Goal: Task Accomplishment & Management: Use online tool/utility

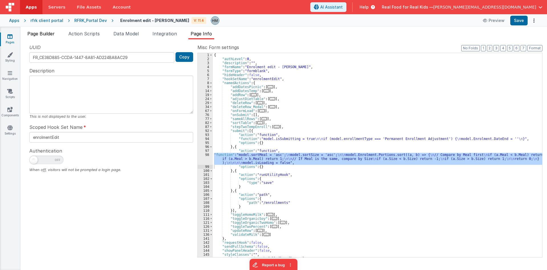
click at [47, 35] on span "Page Builder" at bounding box center [40, 34] width 27 height 6
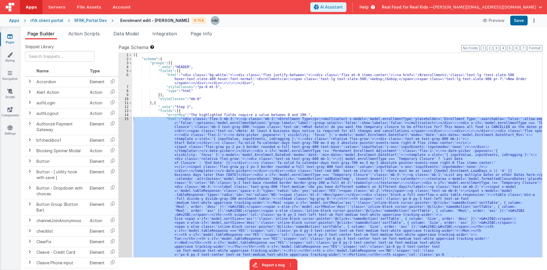
click at [159, 127] on div "[{ "schema" : { "groups" : [{ "_note" : "HEADER" , "fields" : [{ "html" : "<div…" at bounding box center [337, 155] width 410 height 204
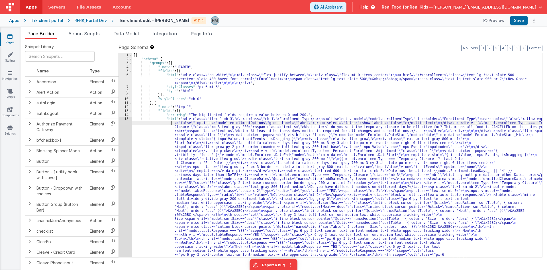
click at [126, 119] on div "15" at bounding box center [125, 254] width 13 height 275
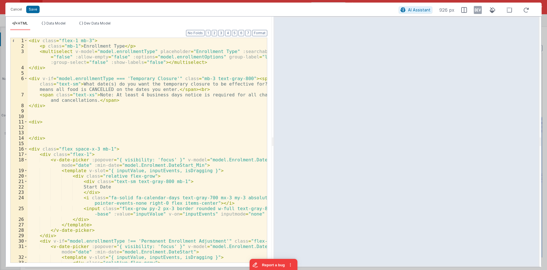
click at [126, 117] on div "< div class = "flex-1 mb-3" > < p class = "mb-1" > Enrollment Type </ p > < mul…" at bounding box center [147, 155] width 239 height 235
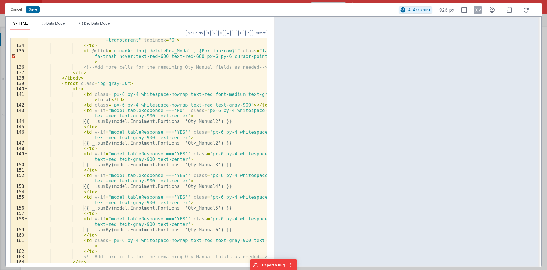
scroll to position [1140, 0]
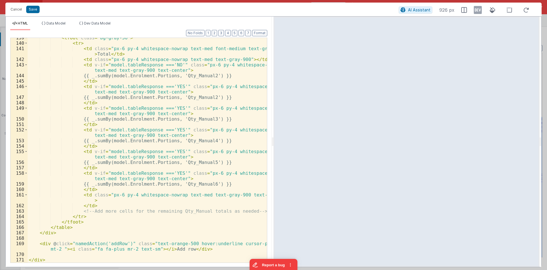
click at [74, 217] on div "< tfoot class = "bg-gray-50" > < tr > < td class = "px-6 py-4 whitespace-nowrap…" at bounding box center [147, 152] width 239 height 235
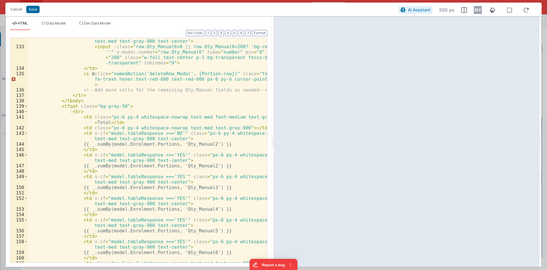
scroll to position [1072, 0]
click at [87, 152] on div "< td v-if = "model.tableResponse ==='YES'" class = "px-6 py-4 whitespace-nowrap…" at bounding box center [147, 156] width 239 height 246
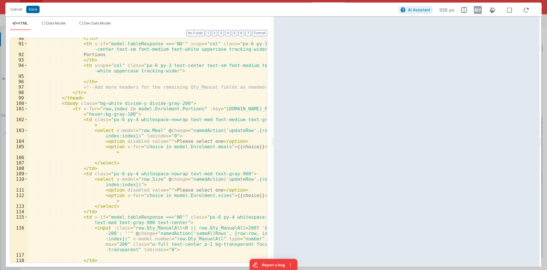
scroll to position [655, 0]
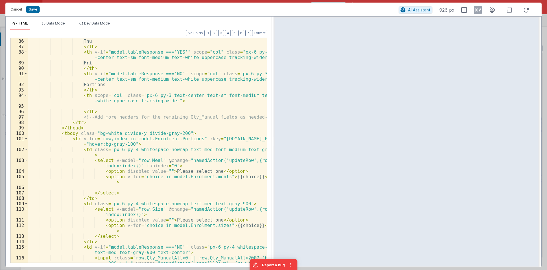
click at [96, 149] on div "< th v-if = "model.tableResponse ==='YES'" scope = "col" class = "px-6 py-3 tex…" at bounding box center [147, 159] width 239 height 263
click at [26, 139] on span at bounding box center [26, 138] width 3 height 5
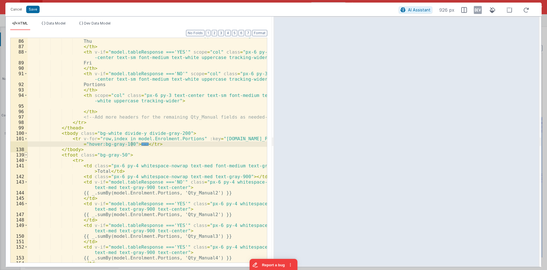
click at [25, 154] on span at bounding box center [26, 154] width 3 height 5
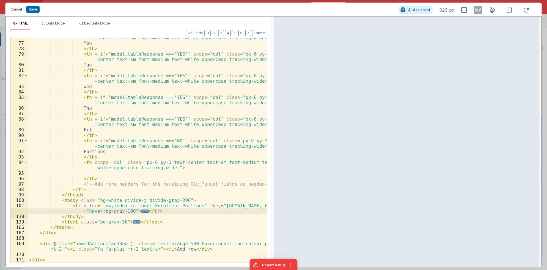
scroll to position [588, 0]
click at [141, 213] on span "..." at bounding box center [144, 210] width 7 height 3
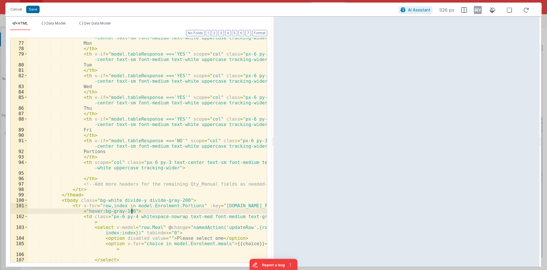
scroll to position [622, 0]
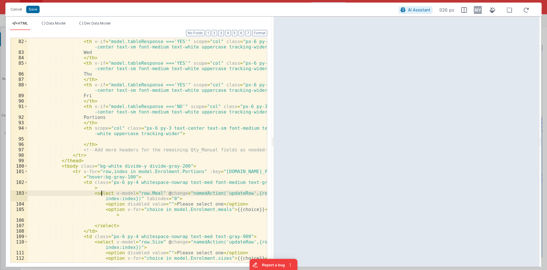
click at [101, 194] on div "</ th > < th v-if = "model.tableResponse ==='YES'" scope = "col" class = "px-6 …" at bounding box center [147, 153] width 239 height 241
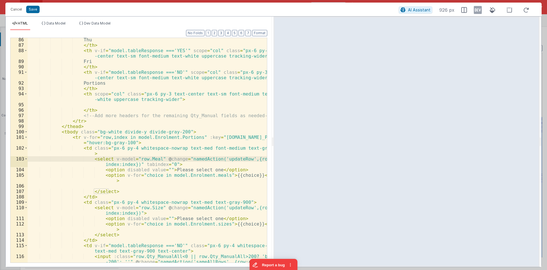
scroll to position [690, 0]
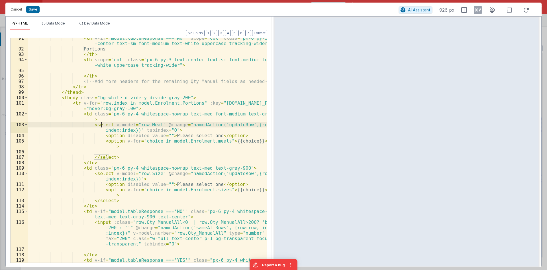
click at [96, 171] on div "< th v-if = "model.tableResponse ==='NO'" scope = "col" class = "px-6 py-3 text…" at bounding box center [147, 158] width 239 height 246
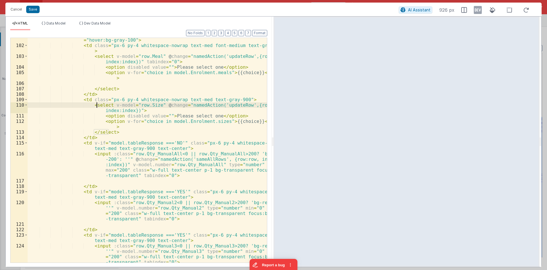
scroll to position [759, 0]
click at [103, 152] on div "< tr v-for = "row,index in model.Enrolment.Portions" :key = "[DOMAIN_NAME]_Port…" at bounding box center [147, 152] width 239 height 241
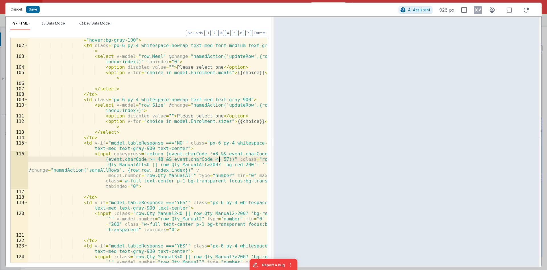
click at [119, 154] on div "< tr v-for = "row,index in model.Enrolment.Portions" :key = "[DOMAIN_NAME]_Port…" at bounding box center [147, 160] width 239 height 257
click at [102, 213] on div "< tr v-for = "row,index in model.Enrolment.Portions" :key = "[DOMAIN_NAME]_Port…" at bounding box center [147, 160] width 239 height 257
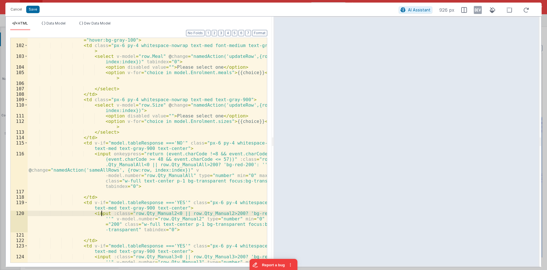
click at [104, 213] on div "< tr v-for = "row,index in model.Enrolment.Portions" :key = "[DOMAIN_NAME]_Port…" at bounding box center [147, 160] width 239 height 257
paste textarea
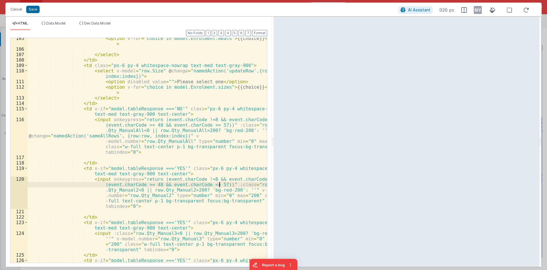
scroll to position [827, 0]
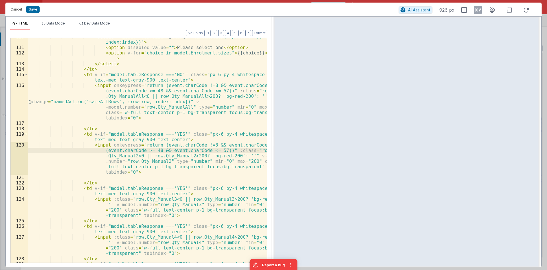
click at [104, 200] on div "< select v-model = "row.Size" @ change = "namedAction('updateRow',{row:row, ind…" at bounding box center [147, 157] width 239 height 246
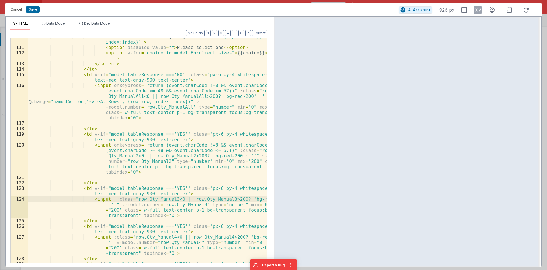
paste textarea
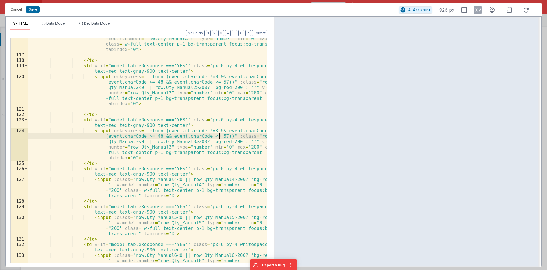
scroll to position [896, 0]
click at [103, 179] on div "< input onkeypress = "return (event.charCode !=8 && event.charCode ==0 || (even…" at bounding box center [147, 156] width 239 height 284
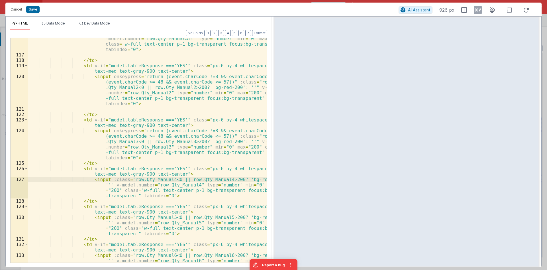
paste textarea
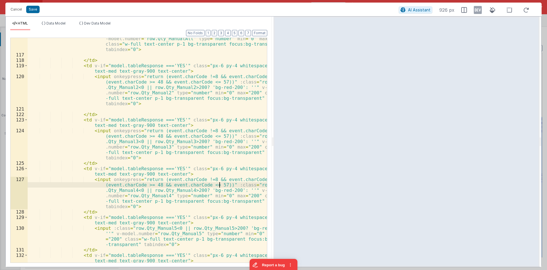
scroll to position [930, 0]
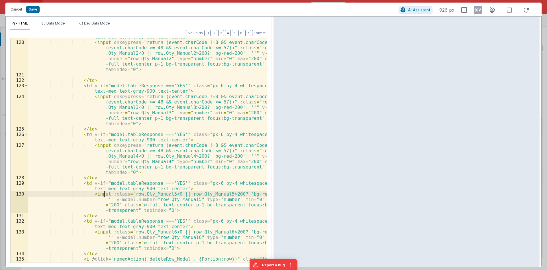
click at [104, 194] on div "< td v-if = "model.tableResponse ==='YES'" class = "px-6 py-4 whitespace-nowrap…" at bounding box center [147, 155] width 239 height 252
paste textarea
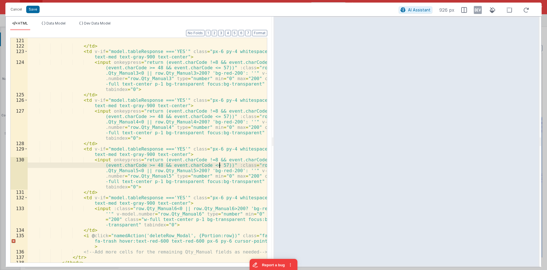
scroll to position [998, 0]
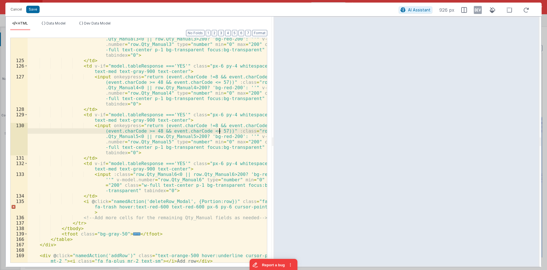
click at [103, 174] on div "< input onkeypress = "return (event.charCode !=8 && event.charCode ==0 || (even…" at bounding box center [147, 156] width 239 height 263
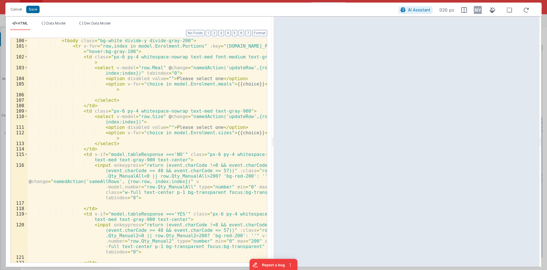
scroll to position [713, 0]
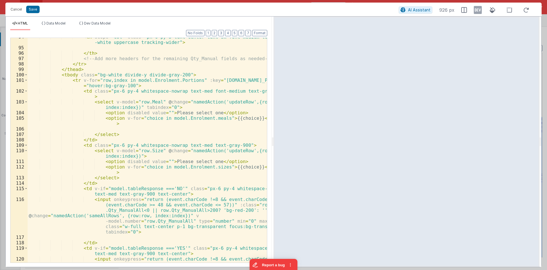
click at [233, 205] on div "< th scope = "col" class = "px-6 py-3 text-center text-sm font-medium text -whi…" at bounding box center [147, 168] width 239 height 268
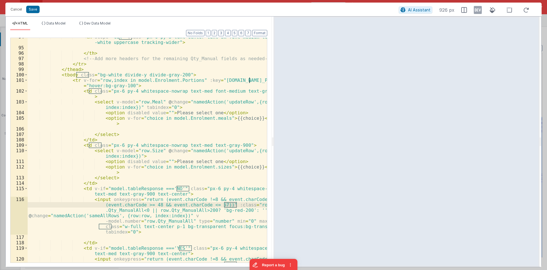
click at [110, 204] on div "< th scope = "col" class = "px-6 py-3 text-center text-sm font-medium text -whi…" at bounding box center [147, 168] width 239 height 268
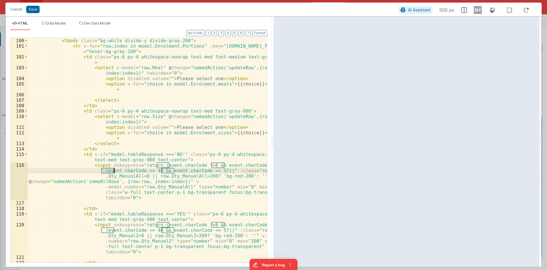
scroll to position [782, 0]
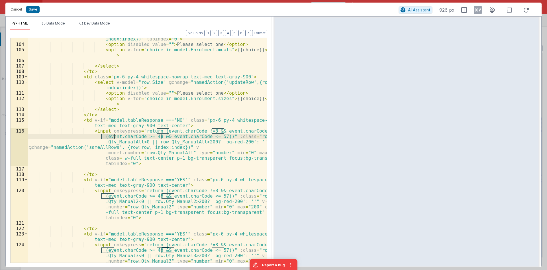
click at [213, 137] on div "< select v-model = "row.Meal" @ change = "namedAction('updateRow',{row:row, ind…" at bounding box center [147, 165] width 239 height 268
click at [202, 141] on div "< select v-model = "row.Meal" @ change = "namedAction('updateRow',{row:row, ind…" at bounding box center [147, 165] width 239 height 268
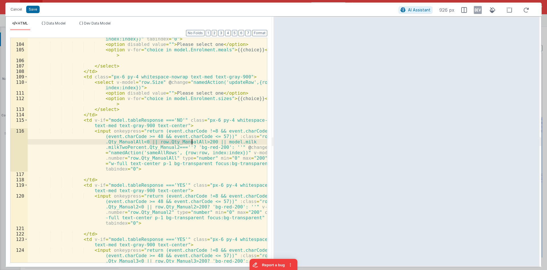
drag, startPoint x: 150, startPoint y: 141, endPoint x: 192, endPoint y: 142, distance: 41.3
click at [192, 142] on div "< select v-model = "row.Meal" @ change = "namedAction('updateRow',{row:row, ind…" at bounding box center [147, 165] width 239 height 268
drag, startPoint x: 136, startPoint y: 146, endPoint x: 212, endPoint y: 140, distance: 76.6
click at [212, 140] on div "< select v-model = "row.Meal" @ change = "namedAction('updateRow',{row:row, ind…" at bounding box center [147, 165] width 239 height 268
click at [141, 147] on div "< select v-model = "row.Meal" @ change = "namedAction('updateRow',{row:row, ind…" at bounding box center [147, 165] width 239 height 268
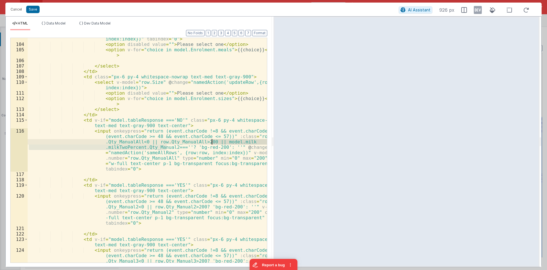
drag, startPoint x: 166, startPoint y: 147, endPoint x: 211, endPoint y: 141, distance: 45.6
click at [211, 141] on div "< select v-model = "row.Meal" @ change = "namedAction('updateRow',{row:row, ind…" at bounding box center [147, 165] width 239 height 268
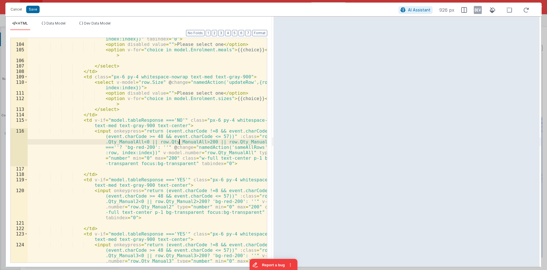
click at [180, 143] on div "< select v-model = "row.Meal" @ change = "namedAction('updateRow',{row:row, ind…" at bounding box center [147, 165] width 239 height 268
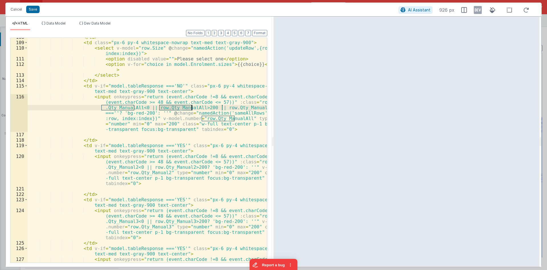
scroll to position [816, 0]
click at [206, 107] on div "</ td > < td class = "px-6 py-4 whitespace-nowrap text-med text-gray-900" > < s…" at bounding box center [147, 165] width 239 height 263
drag, startPoint x: 204, startPoint y: 107, endPoint x: 113, endPoint y: 112, distance: 91.6
click at [113, 112] on div "</ td > < td class = "px-6 py-4 whitespace-nowrap text-med text-gray-900" > < s…" at bounding box center [147, 165] width 239 height 263
click at [193, 167] on div "</ td > < td class = "px-6 py-4 whitespace-nowrap text-med text-gray-900" > < s…" at bounding box center [147, 165] width 239 height 263
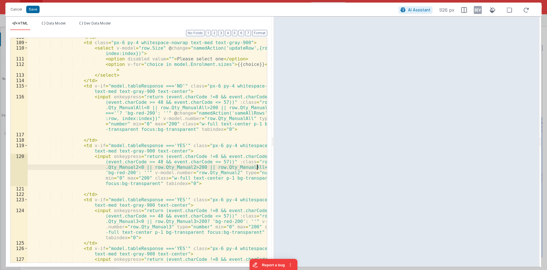
click at [174, 166] on div "</ td > < td class = "px-6 py-4 whitespace-nowrap text-med text-gray-900" > < s…" at bounding box center [147, 165] width 239 height 263
click at [229, 166] on div "</ td > < td class = "px-6 py-4 whitespace-nowrap text-med text-gray-900" > < s…" at bounding box center [147, 165] width 239 height 263
drag, startPoint x: 194, startPoint y: 166, endPoint x: 252, endPoint y: 168, distance: 57.3
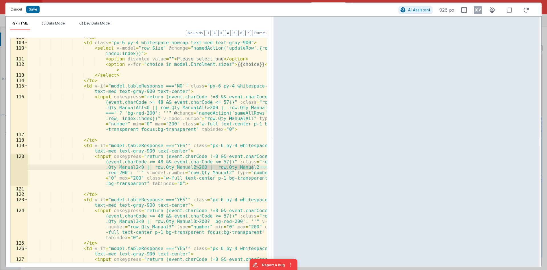
click at [252, 168] on div "</ td > < td class = "px-6 py-4 whitespace-nowrap text-med text-gray-900" > < s…" at bounding box center [147, 165] width 239 height 263
click at [192, 220] on div "</ td > < td class = "px-6 py-4 whitespace-nowrap text-med text-gray-900" > < s…" at bounding box center [147, 165] width 239 height 263
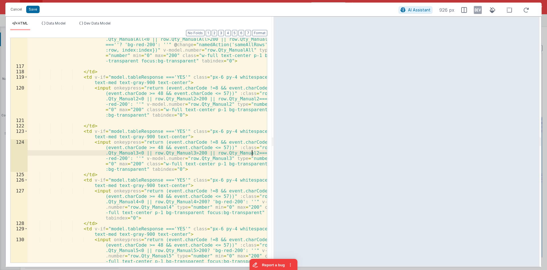
scroll to position [884, 0]
click at [238, 152] on div "< input onkeypress = "return (event.charCode !=8 && event.charCode ==0 || (even…" at bounding box center [147, 173] width 239 height 295
click at [172, 152] on div "< input onkeypress = "return (event.charCode !=8 && event.charCode ==0 || (even…" at bounding box center [147, 173] width 239 height 295
click at [210, 156] on div "< input onkeypress = "return (event.charCode !=8 && event.charCode ==0 || (even…" at bounding box center [147, 173] width 239 height 295
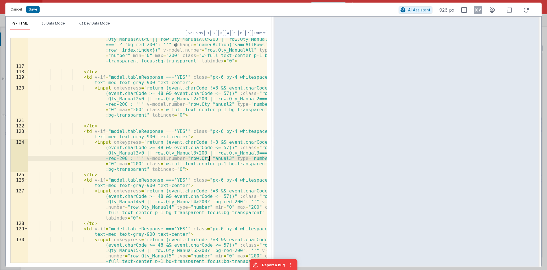
click at [105, 159] on div "< input onkeypress = "return (event.charCode !=8 && event.charCode ==0 || (even…" at bounding box center [147, 173] width 239 height 295
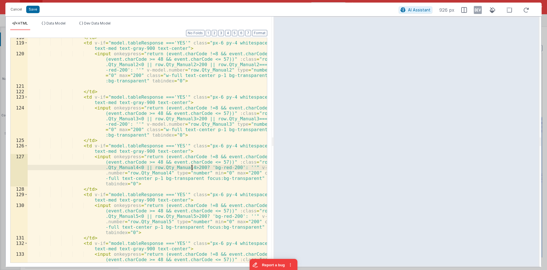
click at [192, 166] on div "</ td > < td v-if = "model.tableResponse ==='YES'" class = "px-6 py-4 whitespac…" at bounding box center [147, 166] width 239 height 263
paste textarea
click at [238, 167] on div "</ td > < td v-if = "model.tableResponse ==='YES'" class = "px-6 py-4 whitespac…" at bounding box center [147, 166] width 239 height 263
click at [106, 172] on div "</ td > < td v-if = "model.tableResponse ==='YES'" class = "px-6 py-4 whitespac…" at bounding box center [147, 166] width 239 height 263
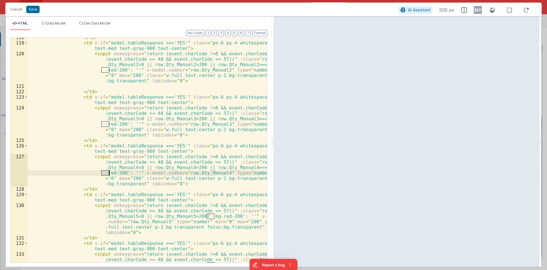
scroll to position [953, 0]
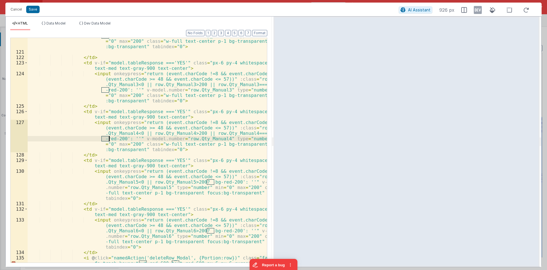
click at [193, 181] on div "< input onkeypress = "return (event.charCode !=8 && event.charCode ==0 || (even…" at bounding box center [147, 153] width 239 height 273
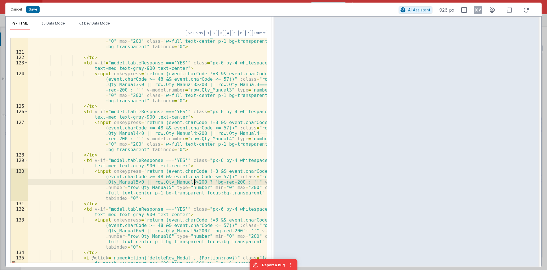
paste textarea
click at [239, 182] on div "< input onkeypress = "return (event.charCode !=8 && event.charCode ==0 || (even…" at bounding box center [147, 153] width 239 height 273
click at [105, 187] on div "< input onkeypress = "return (event.charCode !=8 && event.charCode ==0 || (even…" at bounding box center [147, 153] width 239 height 273
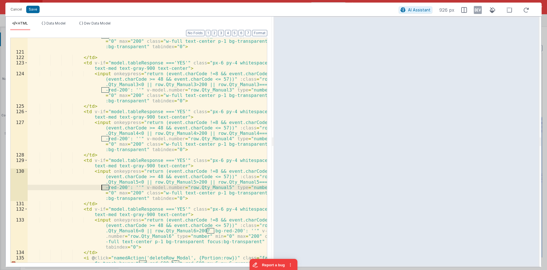
scroll to position [1021, 0]
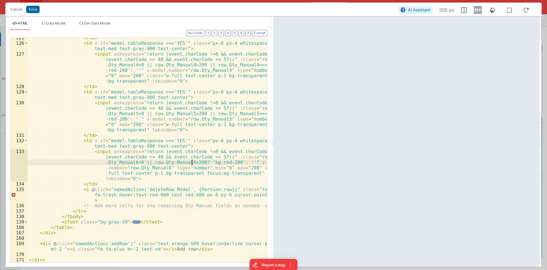
click at [192, 162] on div "</ td > < td v-if = "model.tableResponse ==='YES'" class = "px-6 py-4 whitespac…" at bounding box center [147, 152] width 239 height 235
paste textarea
click at [238, 163] on div "</ td > < td v-if = "model.tableResponse ==='YES'" class = "px-6 py-4 whitespac…" at bounding box center [147, 152] width 239 height 235
click at [108, 168] on div "</ td > < td v-if = "model.tableResponse ==='YES'" class = "px-6 py-4 whitespac…" at bounding box center [147, 152] width 239 height 235
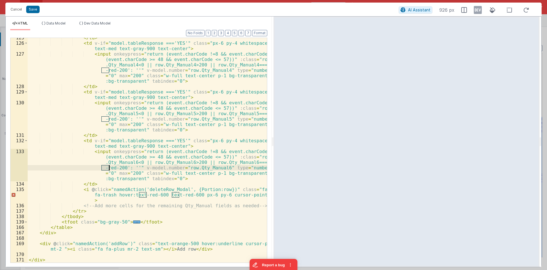
click at [169, 159] on div "</ td > < td v-if = "model.tableResponse ==='YES'" class = "px-6 py-4 whitespac…" at bounding box center [147, 152] width 239 height 235
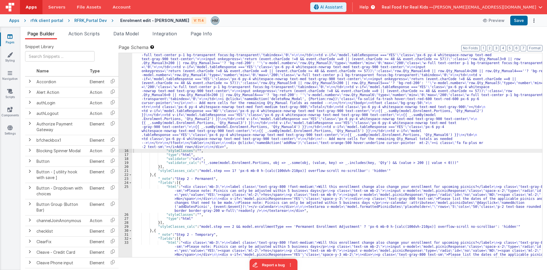
scroll to position [239, 0]
click at [296, 155] on div ""html" : "<div class= \" flex-1 mb-3 \" > \n <p class= \" mb-1 \" >Enrollment T…" at bounding box center [337, 174] width 410 height 595
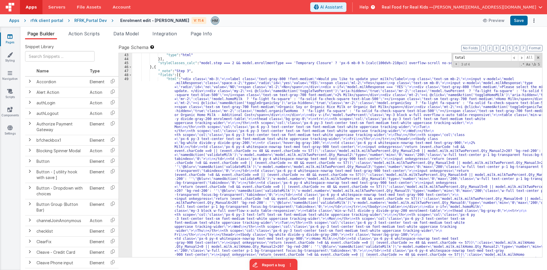
scroll to position [500, 0]
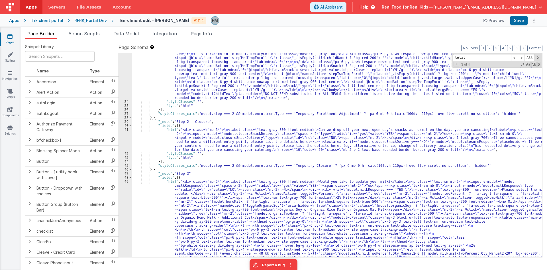
type input "total"
click at [539, 57] on span at bounding box center [538, 58] width 4 height 4
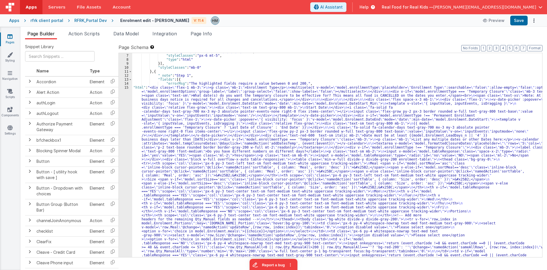
scroll to position [0, 0]
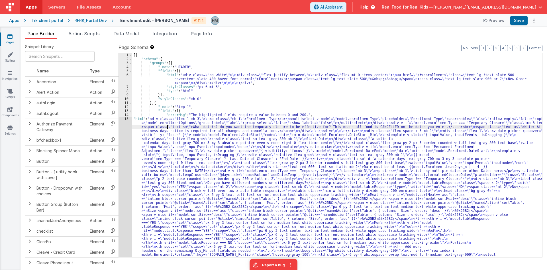
click at [126, 120] on div "15" at bounding box center [125, 252] width 13 height 271
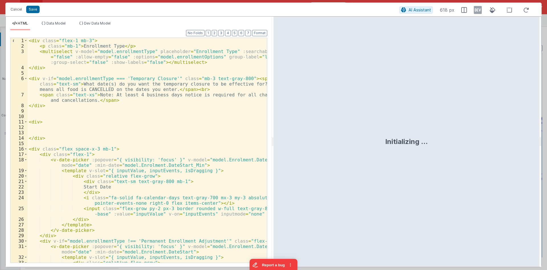
click at [152, 107] on div "< div class = "flex-1 mb-3" > < p class = "mb-1" > Enrollment Type </ p > < mul…" at bounding box center [147, 155] width 239 height 235
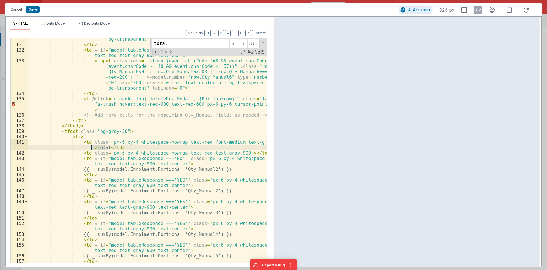
scroll to position [1146, 0]
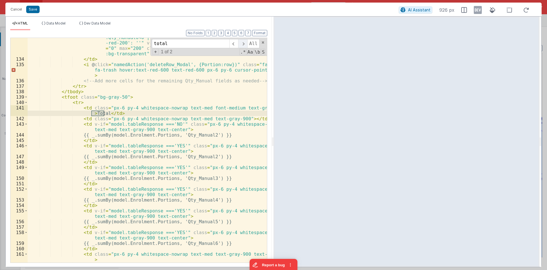
type input "total"
click at [241, 44] on span at bounding box center [242, 43] width 9 height 9
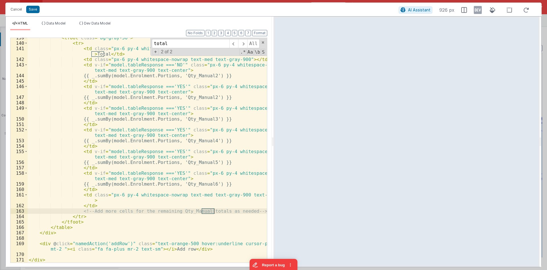
scroll to position [1171, 0]
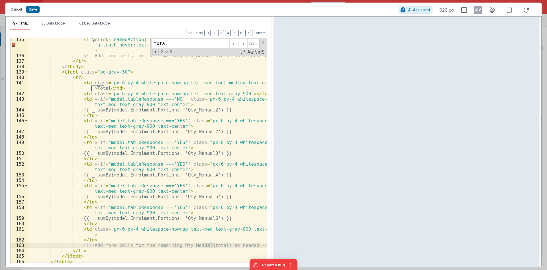
click at [216, 109] on div "< i @ click = "namedAction('deleteRow_Modal', {Portion:row})" class = "fa-solid…" at bounding box center [147, 160] width 239 height 246
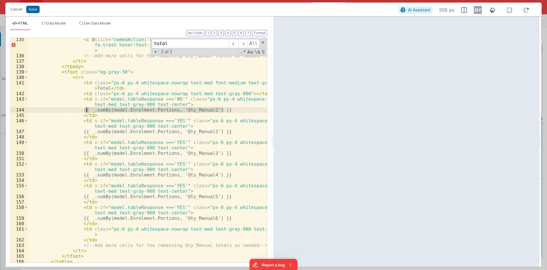
drag, startPoint x: 229, startPoint y: 108, endPoint x: 86, endPoint y: 107, distance: 143.1
click at [86, 107] on div "< i @ click = "namedAction('deleteRow_Modal', {Portion:row})" class = "fa-solid…" at bounding box center [147, 160] width 239 height 246
click at [125, 110] on div "< i @ click = "namedAction('deleteRow_Modal', {Portion:row})" class = "fa-solid…" at bounding box center [147, 150] width 239 height 225
click at [125, 110] on div "< i @ click = "namedAction('deleteRow_Modal', {Portion:row})" class = "fa-solid…" at bounding box center [147, 160] width 239 height 246
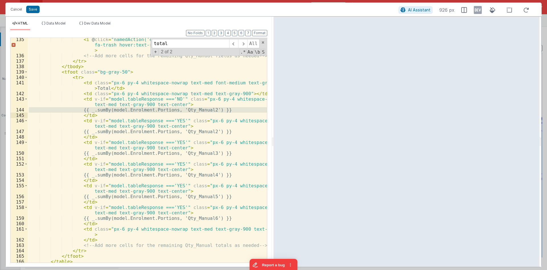
click at [204, 99] on div "< i @ click = "namedAction('deleteRow_Modal', {Portion:row})" class = "fa-solid…" at bounding box center [147, 160] width 239 height 246
drag, startPoint x: 225, startPoint y: 109, endPoint x: 89, endPoint y: 111, distance: 136.3
click at [89, 111] on div "< i @ click = "namedAction('deleteRow_Modal', {Portion:row})" class = "fa-solid…" at bounding box center [147, 160] width 239 height 246
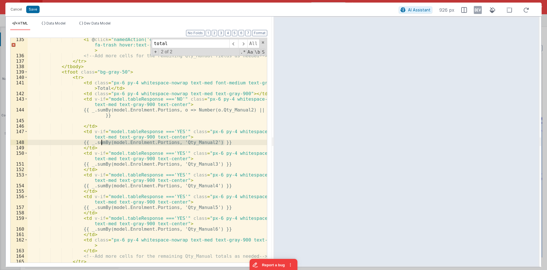
drag, startPoint x: 227, startPoint y: 140, endPoint x: 103, endPoint y: 143, distance: 124.3
click at [103, 143] on div "< i @ click = "namedAction('deleteRow_Modal', {Portion:row})" class = "fa-solid…" at bounding box center [147, 160] width 239 height 246
click at [198, 115] on div "< i @ click = "namedAction('deleteRow_Modal', {Portion:row})" class = "fa-solid…" at bounding box center [147, 160] width 239 height 246
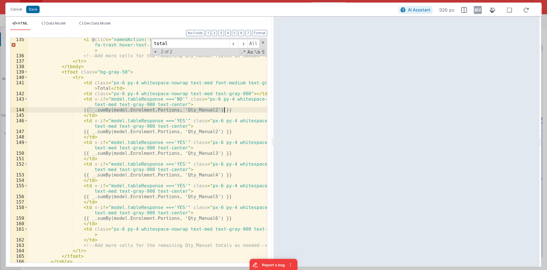
click at [232, 108] on div "< i @ click = "namedAction('deleteRow_Modal', {Portion:row})" class = "fa-solid…" at bounding box center [147, 150] width 239 height 225
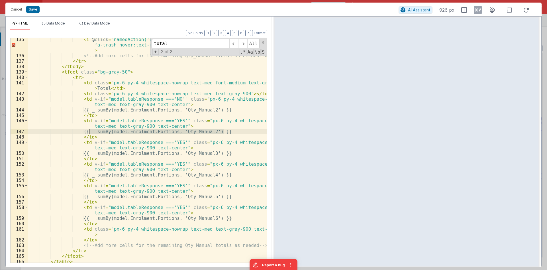
drag, startPoint x: 232, startPoint y: 131, endPoint x: 88, endPoint y: 131, distance: 143.9
click at [88, 131] on div "< i @ click = "namedAction('deleteRow_Modal', {Portion:row})" class = "fa-solid…" at bounding box center [147, 160] width 239 height 246
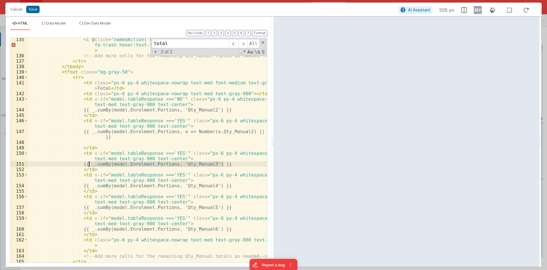
drag, startPoint x: 225, startPoint y: 164, endPoint x: 89, endPoint y: 164, distance: 136.5
click at [89, 164] on div "< i @ click = "namedAction('deleteRow_Modal', {Portion:row})" class = "fa-solid…" at bounding box center [147, 160] width 239 height 246
paste textarea
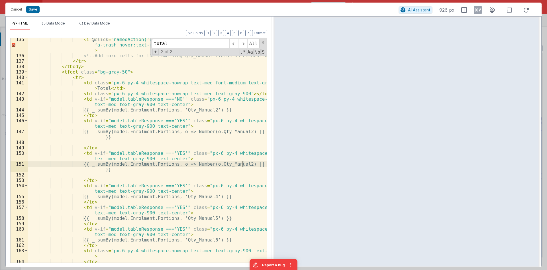
click at [243, 164] on div "< i @ click = "namedAction('deleteRow_Modal', {Portion:row})" class = "fa-solid…" at bounding box center [147, 160] width 239 height 246
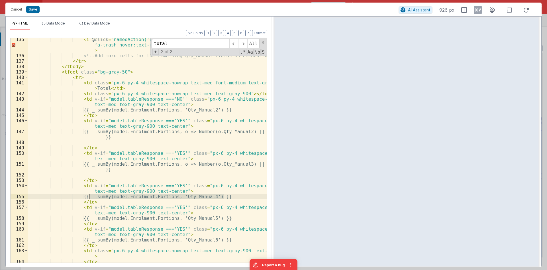
drag, startPoint x: 225, startPoint y: 198, endPoint x: 89, endPoint y: 194, distance: 135.4
click at [89, 194] on div "< i @ click = "namedAction('deleteRow_Modal', {Portion:row})" class = "fa-solid…" at bounding box center [147, 160] width 239 height 246
paste textarea
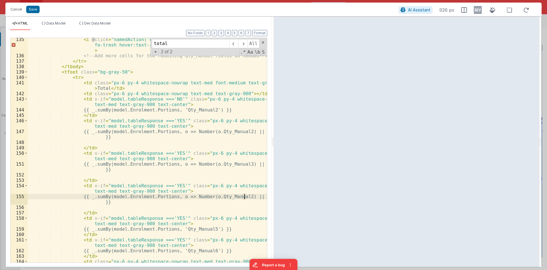
click at [244, 196] on div "< i @ click = "namedAction('deleteRow_Modal', {Portion:row})" class = "fa-solid…" at bounding box center [147, 163] width 239 height 252
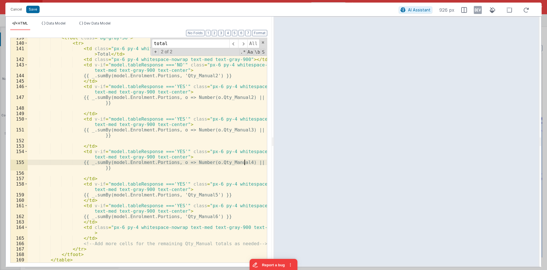
scroll to position [1238, 0]
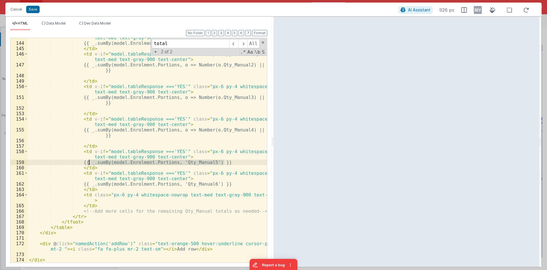
drag, startPoint x: 226, startPoint y: 161, endPoint x: 89, endPoint y: 162, distance: 137.1
click at [89, 162] on div "< td v-if = "model.tableResponse ==='NO'" class = "px-6 py-4 whitespace-nowrap …" at bounding box center [147, 150] width 239 height 241
paste textarea
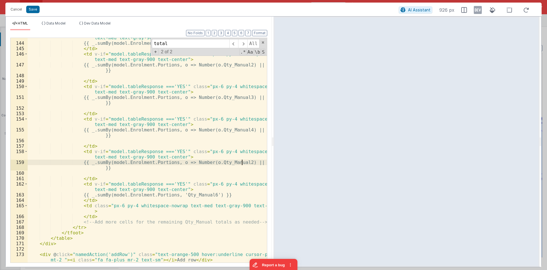
click at [244, 162] on div "< td v-if = "model.tableResponse ==='NO'" class = "px-6 py-4 whitespace-nowrap …" at bounding box center [147, 150] width 239 height 241
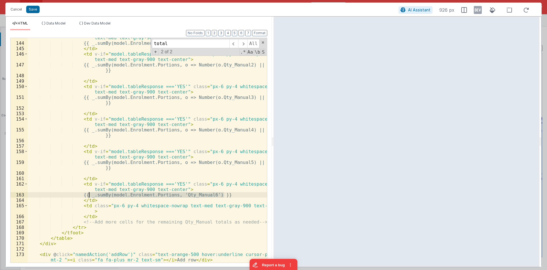
drag, startPoint x: 225, startPoint y: 196, endPoint x: 89, endPoint y: 192, distance: 136.3
click at [89, 192] on div "< td v-if = "model.tableResponse ==='NO'" class = "px-6 py-4 whitespace-nowrap …" at bounding box center [147, 150] width 239 height 241
paste textarea
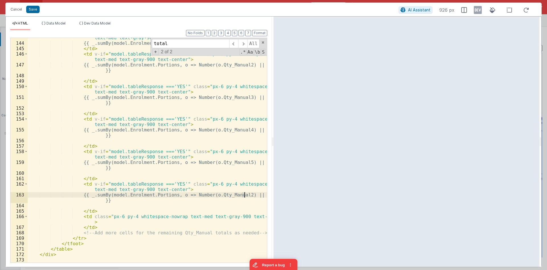
click at [244, 194] on div "< td v-if = "model.tableResponse ==='NO'" class = "px-6 py-4 whitespace-nowrap …" at bounding box center [147, 153] width 239 height 246
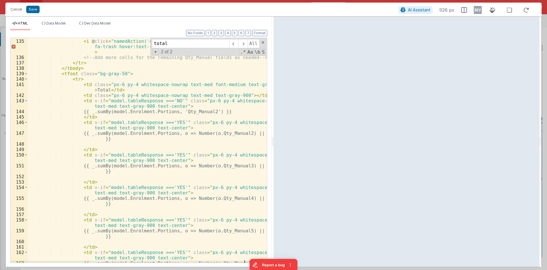
scroll to position [1135, 0]
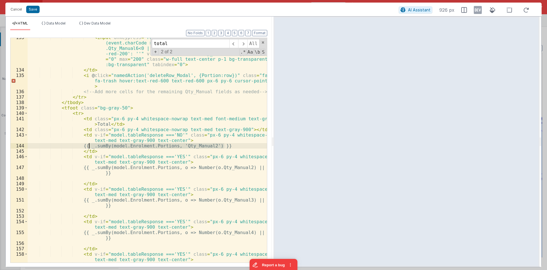
drag, startPoint x: 231, startPoint y: 145, endPoint x: 89, endPoint y: 147, distance: 141.4
click at [89, 147] on div "< input onkeypress = "return (event.charCode !=8 && event.charCode ==0 || (even…" at bounding box center [147, 169] width 239 height 268
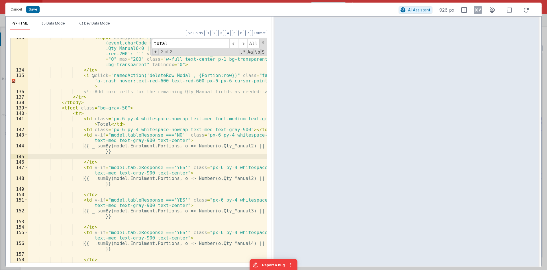
click at [238, 146] on div "< input onkeypress = "return (event.charCode !=8 && event.charCode ==0 || (even…" at bounding box center [147, 169] width 239 height 268
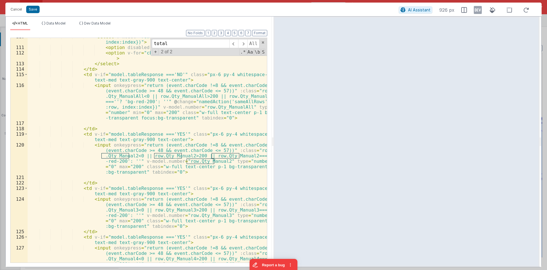
scroll to position [793, 0]
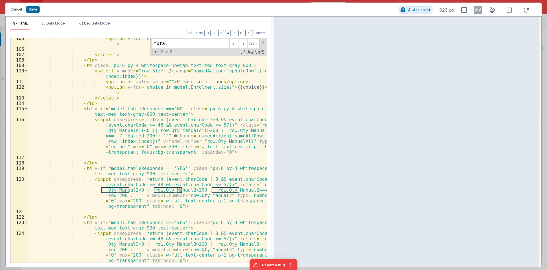
click at [240, 132] on div "< option v-for = "choice in model.Enrolment.meals" > {{choice}} </ option > </ …" at bounding box center [147, 156] width 239 height 241
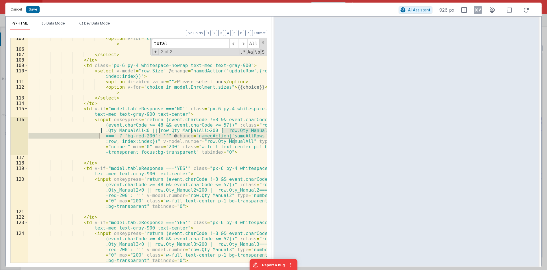
click at [240, 132] on div "< option v-for = "choice in model.Enrolment.meals" > {{choice}} </ option > </ …" at bounding box center [147, 156] width 239 height 241
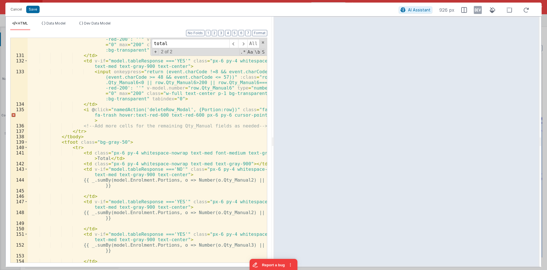
scroll to position [1135, 0]
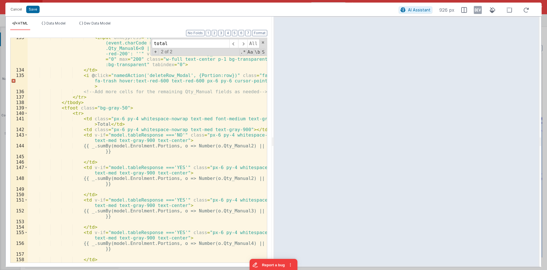
click at [236, 150] on div "< input onkeypress = "return (event.charCode !=8 && event.charCode ==0 || (even…" at bounding box center [147, 169] width 239 height 268
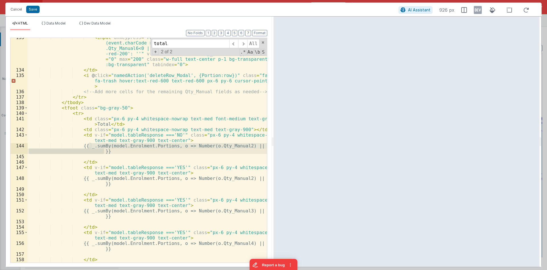
click at [235, 147] on div "< input onkeypress = "return (event.charCode !=8 && event.charCode ==0 || (even…" at bounding box center [147, 150] width 239 height 225
click at [235, 147] on div "< input onkeypress = "return (event.charCode !=8 && event.charCode ==0 || (even…" at bounding box center [147, 169] width 239 height 268
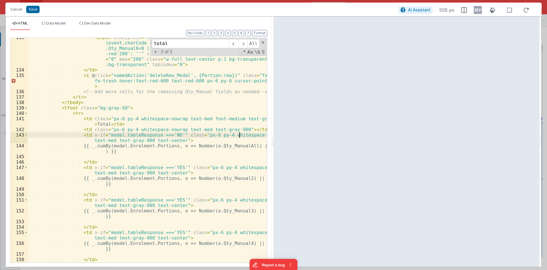
click at [240, 137] on div "< input onkeypress = "return (event.charCode !=8 && event.charCode ==0 || (even…" at bounding box center [147, 169] width 239 height 268
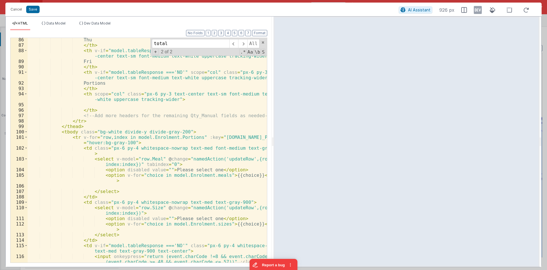
scroll to position [622, 0]
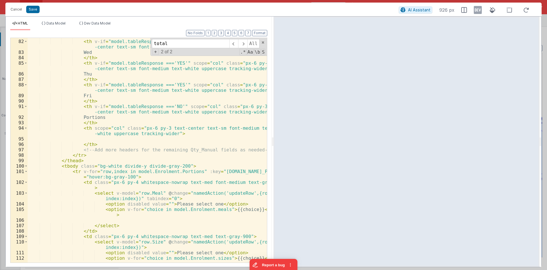
click at [235, 140] on div "</ th > < th v-if = "model.tableResponse ==='YES'" scope = "col" class = "px-6 …" at bounding box center [147, 153] width 239 height 241
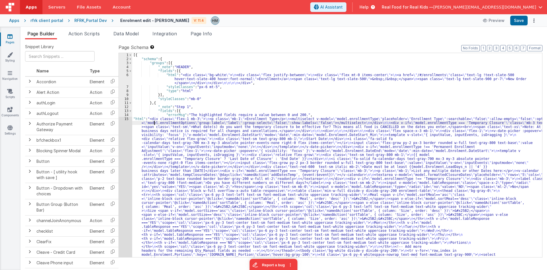
click at [127, 119] on div "15" at bounding box center [125, 252] width 13 height 271
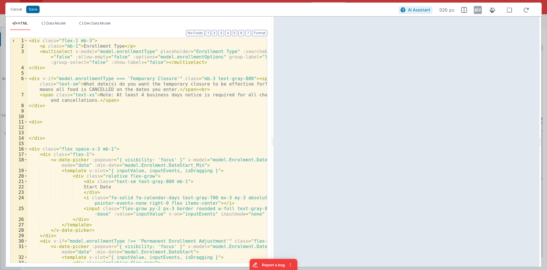
click at [139, 147] on div "< div class = "flex-1 mb-3" > < p class = "mb-1" > Enrollment Type </ p > < mul…" at bounding box center [147, 155] width 239 height 235
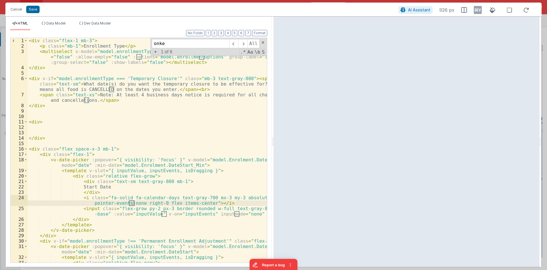
scroll to position [765, 0]
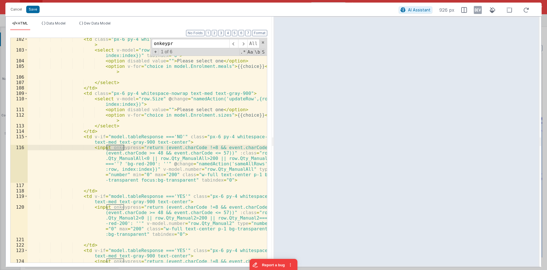
type input "onkeypr"
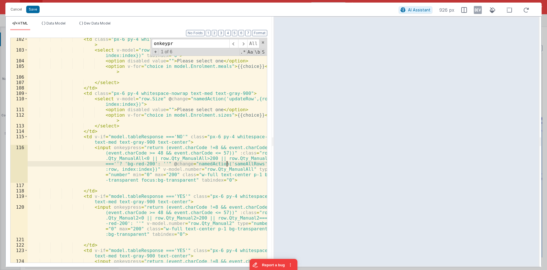
click at [227, 163] on div "< td class = "px-6 py-4 whitespace-nowrap text-med font-medium text-gray-900" >…" at bounding box center [147, 170] width 239 height 268
click at [103, 146] on div "< td class = "px-6 py-4 whitespace-nowrap text-med font-medium text-gray-900" >…" at bounding box center [147, 170] width 239 height 268
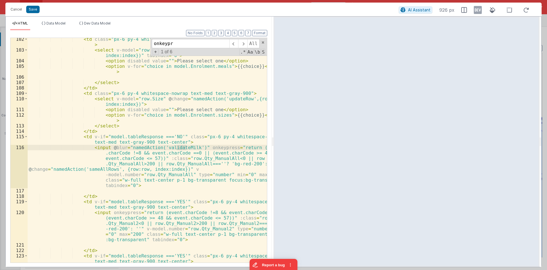
drag, startPoint x: 187, startPoint y: 147, endPoint x: 177, endPoint y: 146, distance: 10.0
click at [177, 146] on div "< td class = "px-6 py-4 whitespace-nowrap text-med font-medium text-gray-900" >…" at bounding box center [147, 170] width 239 height 268
drag, startPoint x: 206, startPoint y: 147, endPoint x: 107, endPoint y: 148, distance: 98.6
click at [107, 148] on div "< td class = "px-6 py-4 whitespace-nowrap text-med font-medium text-gray-900" >…" at bounding box center [147, 170] width 239 height 268
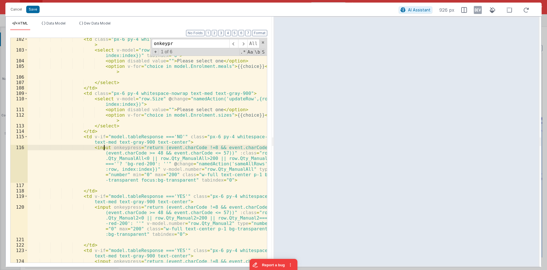
click at [148, 169] on div "< td class = "px-6 py-4 whitespace-nowrap text-med font-medium text-gray-900" >…" at bounding box center [147, 170] width 239 height 268
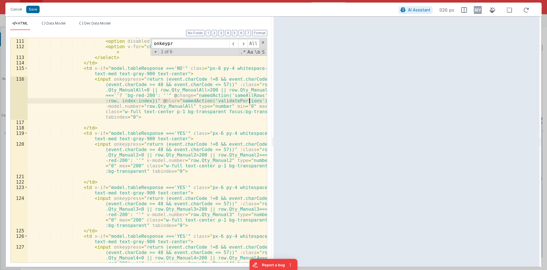
scroll to position [833, 0]
click at [135, 158] on div "< select v-model = "row.Size" @ change = "namedAction('updateRow',{row:row, ind…" at bounding box center [147, 162] width 239 height 268
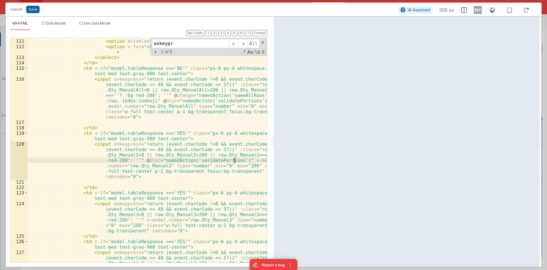
scroll to position [868, 0]
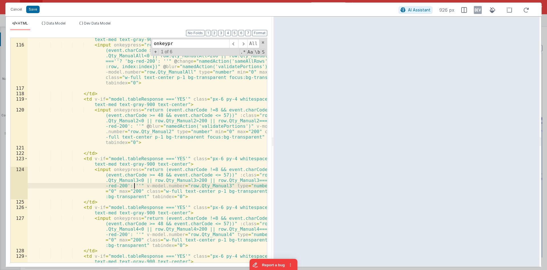
click at [135, 186] on div "< td v-if = "model.tableResponse ==='NO'" class = "px-6 py-4 whitespace-nowrap …" at bounding box center [147, 165] width 239 height 268
paste textarea
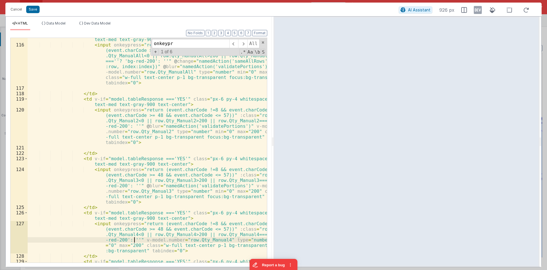
click at [134, 240] on div "< td v-if = "model.tableResponse ==='NO'" class = "px-6 py-4 whitespace-nowrap …" at bounding box center [147, 154] width 239 height 246
paste textarea
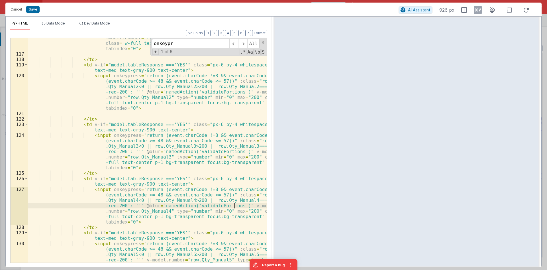
scroll to position [970, 0]
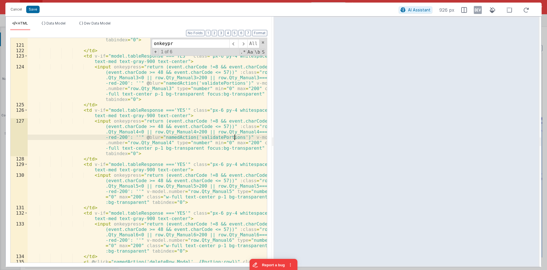
click at [134, 191] on div "< input onkeypress = "return (event.charCode !=8 && event.charCode ==0 || (even…" at bounding box center [147, 144] width 239 height 279
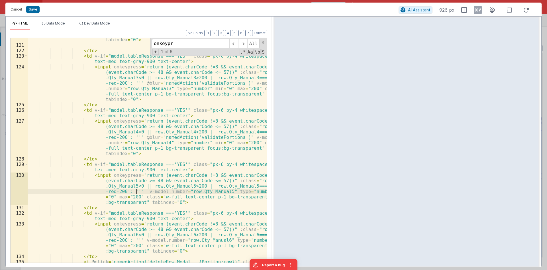
paste textarea
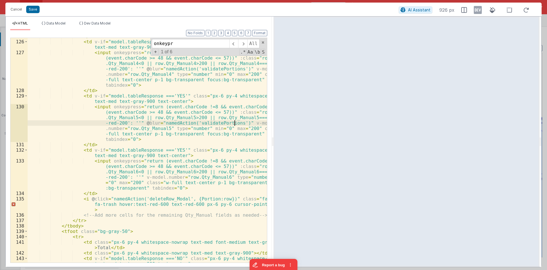
scroll to position [1039, 0]
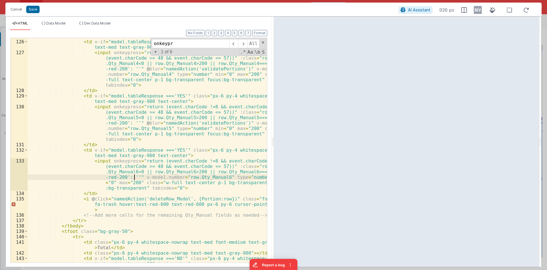
click at [134, 176] on div "</ td > < td v-if = "model.tableResponse ==='YES'" class = "px-6 py-4 whitespac…" at bounding box center [147, 154] width 239 height 241
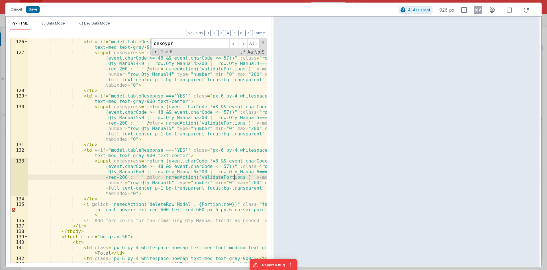
scroll to position [1073, 0]
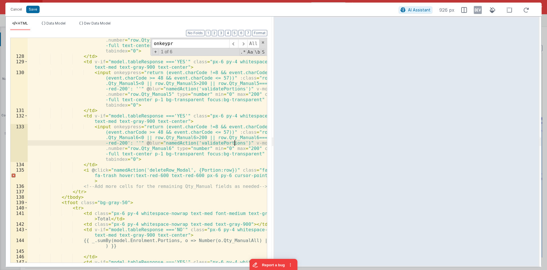
click at [208, 145] on div "< input onkeypress = "return (event.charCode !=8 && event.charCode ==0 || (even…" at bounding box center [147, 152] width 239 height 273
click at [196, 130] on div "< input onkeypress = "return (event.charCode !=8 && event.charCode ==0 || (even…" at bounding box center [147, 152] width 239 height 273
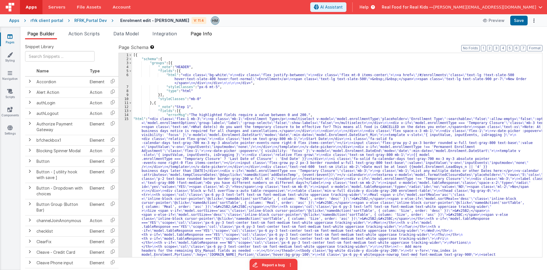
click at [210, 39] on li "Page Info" at bounding box center [201, 34] width 26 height 9
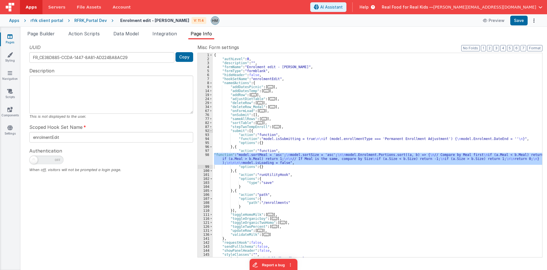
click at [211, 132] on span at bounding box center [210, 131] width 3 height 4
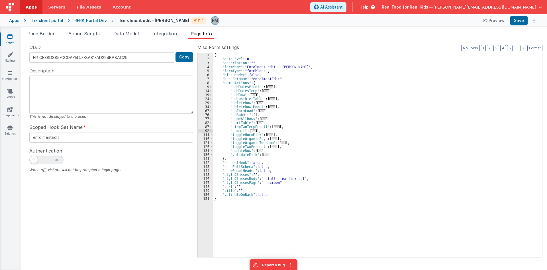
click at [290, 125] on div "{ "authLevel" : 0 , "description" : "" , "formName" : "Enrolment edit - Hassan"…" at bounding box center [377, 159] width 329 height 212
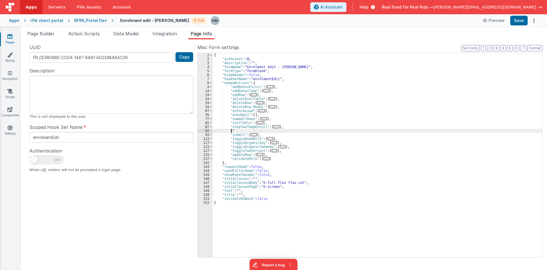
paste textarea
click at [51, 32] on span "Page Builder" at bounding box center [40, 34] width 27 height 6
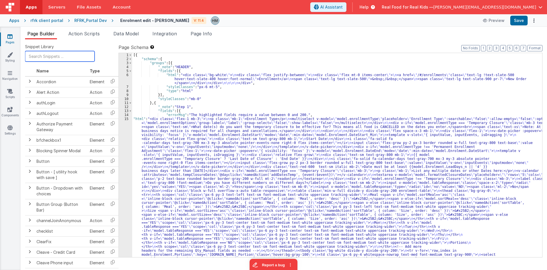
click at [56, 54] on input "text" at bounding box center [60, 56] width 70 height 11
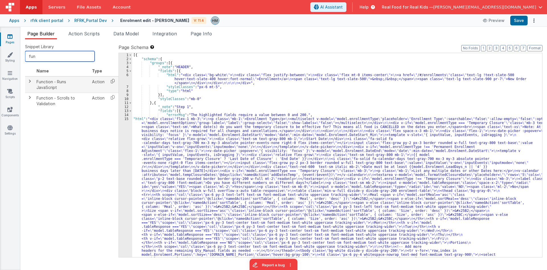
type input "fun"
drag, startPoint x: 113, startPoint y: 81, endPoint x: 127, endPoint y: 71, distance: 17.2
click at [113, 80] on icon at bounding box center [113, 81] width 12 height 9
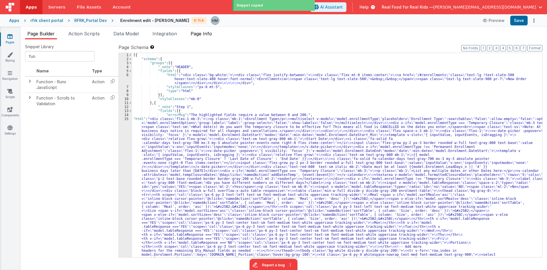
click at [195, 36] on span "Page Info" at bounding box center [201, 34] width 21 height 6
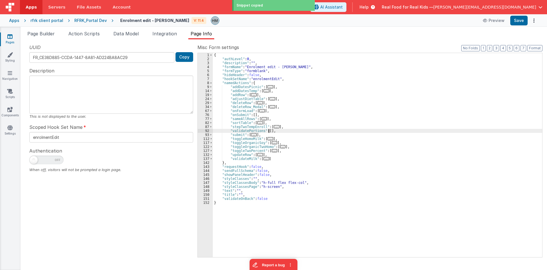
click at [268, 131] on div "{ "authLevel" : 0 , "description" : "" , "formName" : "Enrolment edit - Hassan"…" at bounding box center [377, 159] width 329 height 212
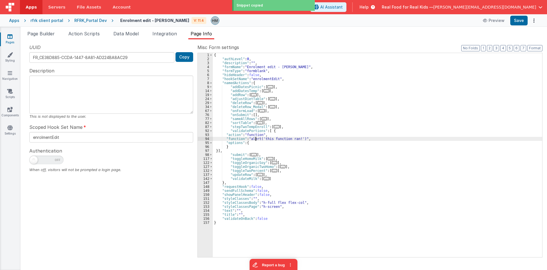
drag, startPoint x: 256, startPoint y: 140, endPoint x: 215, endPoint y: 138, distance: 40.5
click at [256, 140] on div "{ "authLevel" : 0 , "description" : "" , "formName" : "Enrolment edit - Hassan"…" at bounding box center [377, 159] width 329 height 212
click at [207, 138] on div "94" at bounding box center [205, 139] width 15 height 4
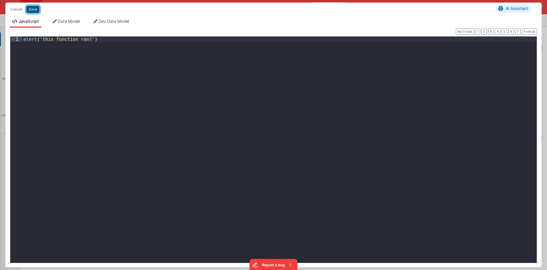
click at [32, 10] on button "Save" at bounding box center [32, 9] width 13 height 7
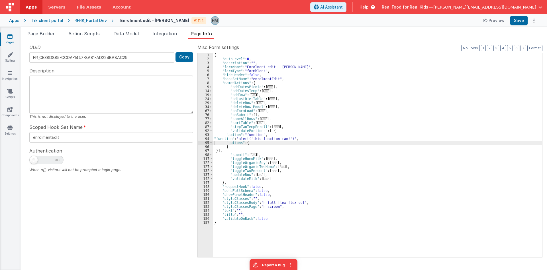
click at [225, 137] on div "{ "authLevel" : 0 , "description" : "" , "formName" : "Enrolment edit - Hassan"…" at bounding box center [377, 159] width 329 height 212
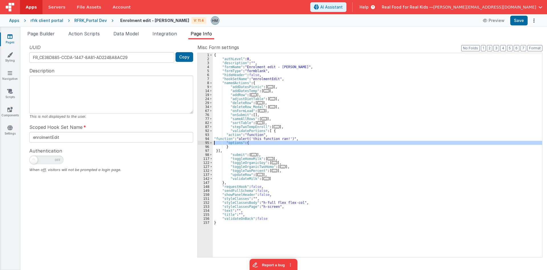
click at [206, 141] on div "95" at bounding box center [205, 143] width 15 height 4
click at [125, 36] on span "Data Model" at bounding box center [125, 34] width 25 height 6
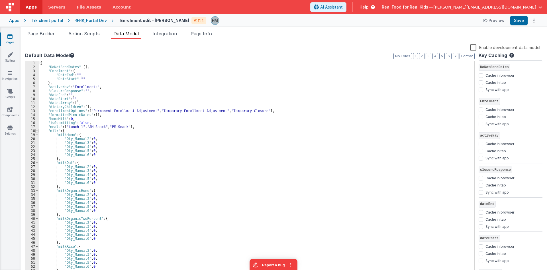
click at [37, 131] on span at bounding box center [36, 131] width 3 height 4
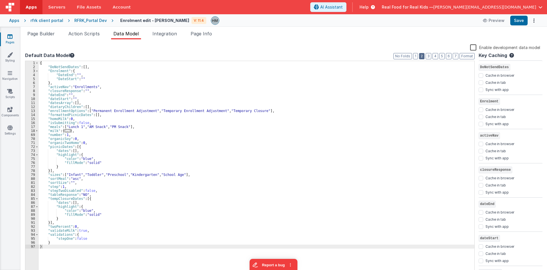
click at [423, 56] on button "2" at bounding box center [421, 56] width 5 height 6
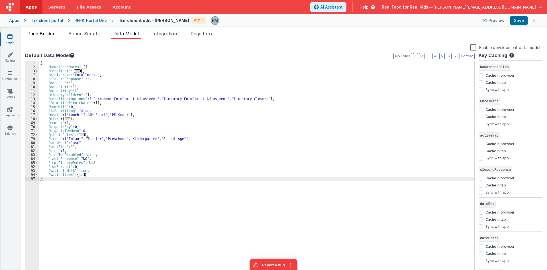
click at [48, 34] on span "Page Builder" at bounding box center [40, 34] width 27 height 6
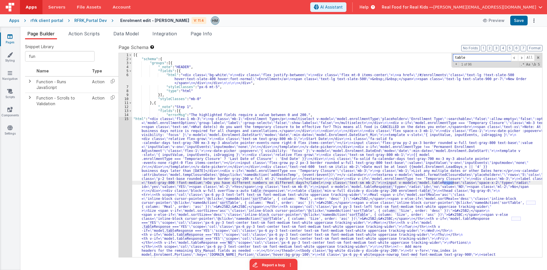
type input "table"
click at [128, 120] on div "15" at bounding box center [125, 256] width 13 height 279
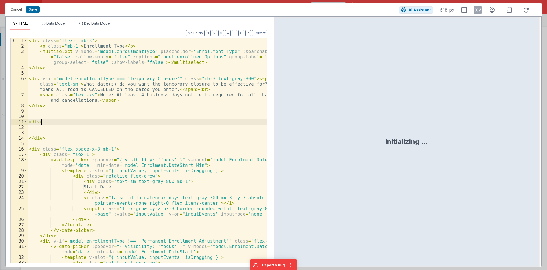
click at [127, 119] on div "< div class = "flex-1 mb-3" > < p class = "mb-1" > Enrollment Type </ p > < mul…" at bounding box center [147, 155] width 239 height 235
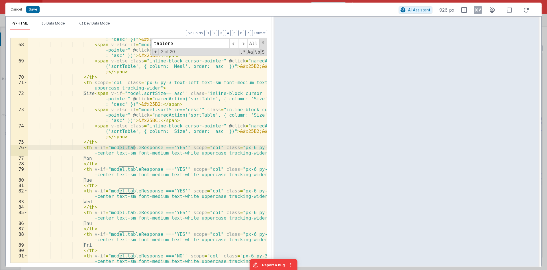
scroll to position [473, 0]
type input "tableres"
drag, startPoint x: 176, startPoint y: 147, endPoint x: 89, endPoint y: 147, distance: 87.2
click at [89, 147] on div "Meal < span v-if = "model.sortMeal=='asc'" class = "inline-block cursor -pointe…" at bounding box center [147, 149] width 239 height 246
click at [17, 10] on button "Cancel" at bounding box center [16, 9] width 17 height 8
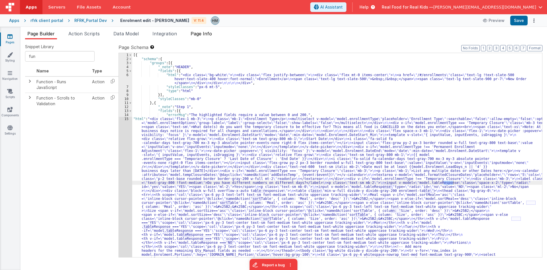
click at [204, 36] on span "Page Info" at bounding box center [201, 34] width 21 height 6
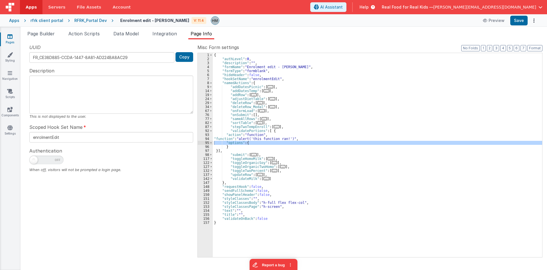
drag, startPoint x: 223, startPoint y: 140, endPoint x: 209, endPoint y: 140, distance: 13.7
click at [222, 140] on div "{ "authLevel" : 0 , "description" : "" , "formName" : "Enrolment edit - Hassan"…" at bounding box center [377, 159] width 329 height 212
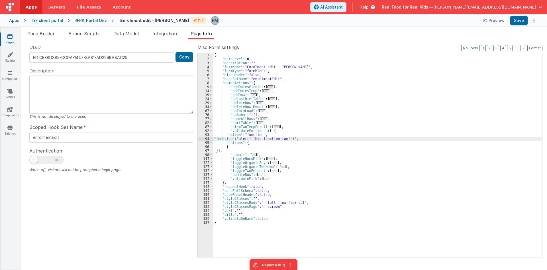
click at [206, 139] on div "94" at bounding box center [205, 139] width 15 height 4
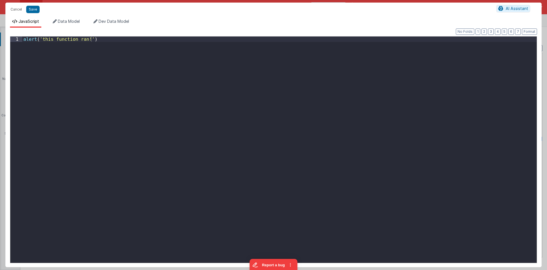
drag, startPoint x: 180, startPoint y: 61, endPoint x: 0, endPoint y: 17, distance: 185.2
click at [22, 36] on div "alert ( 'this function ran!' )" at bounding box center [279, 149] width 515 height 226
click at [68, 25] on li "Data Model" at bounding box center [66, 23] width 32 height 9
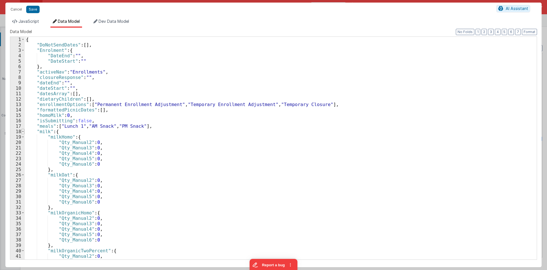
click at [23, 131] on span at bounding box center [22, 131] width 3 height 5
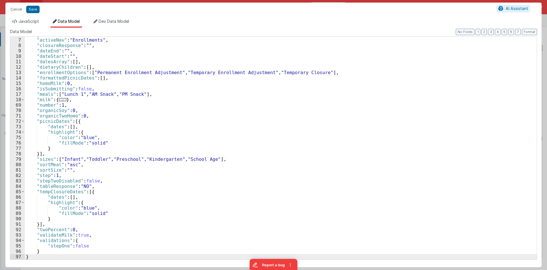
scroll to position [32, 0]
click at [13, 11] on button "Cancel" at bounding box center [16, 9] width 17 height 8
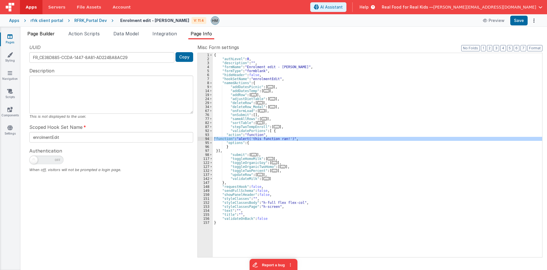
click at [46, 35] on span "Page Builder" at bounding box center [40, 34] width 27 height 6
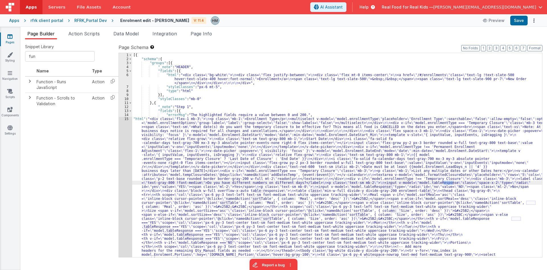
click at [126, 119] on div "15" at bounding box center [125, 256] width 13 height 279
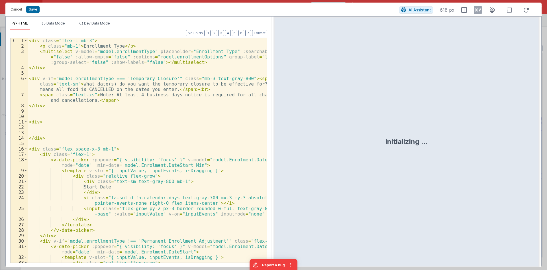
click at [125, 114] on div "< div class = "flex-1 mb-3" > < p class = "mb-1" > Enrollment Type </ p > < mul…" at bounding box center [147, 155] width 239 height 235
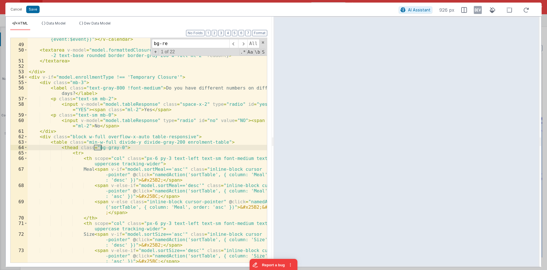
scroll to position [781, 0]
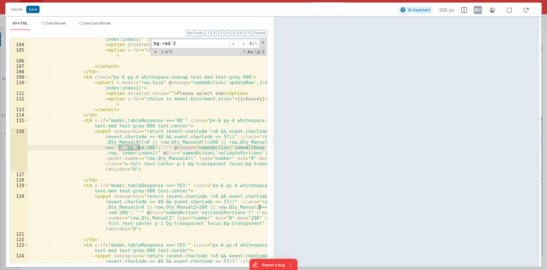
type input "bg-red-2"
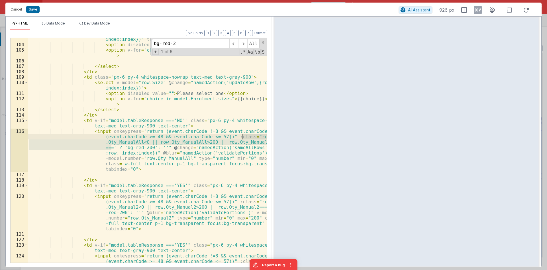
drag, startPoint x: 111, startPoint y: 146, endPoint x: 243, endPoint y: 137, distance: 132.0
click at [243, 137] on div "< select v-model = "row.Meal" @ change = "namedAction('updateRow',{row:row, ind…" at bounding box center [147, 167] width 239 height 273
click at [13, 8] on button "Cancel" at bounding box center [16, 9] width 17 height 8
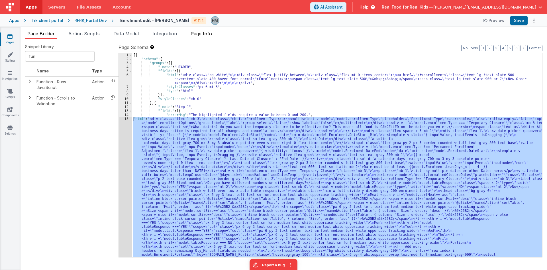
click at [204, 36] on span "Page Info" at bounding box center [201, 34] width 21 height 6
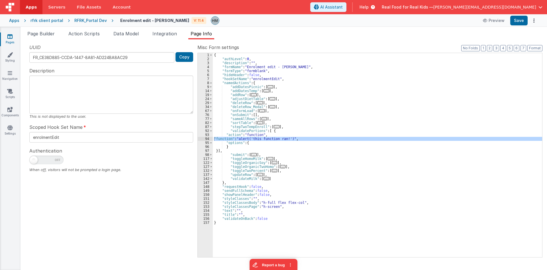
click at [216, 138] on div "{ "authLevel" : 0 , "description" : "" , "formName" : "Enrolment edit - Hassan"…" at bounding box center [377, 155] width 329 height 204
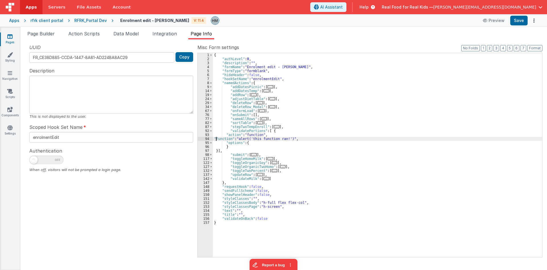
click at [206, 140] on div "94" at bounding box center [205, 139] width 15 height 4
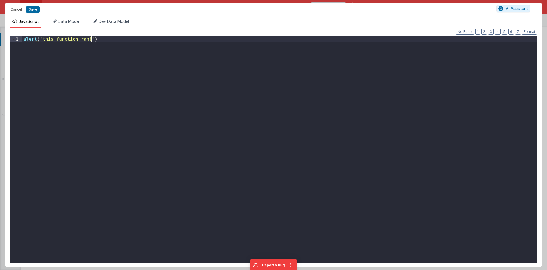
drag, startPoint x: 169, startPoint y: 60, endPoint x: 0, endPoint y: 12, distance: 176.2
click at [22, 36] on div "alert ( 'this function ran!' )" at bounding box center [279, 149] width 515 height 226
click at [43, 37] on div "if ( )" at bounding box center [279, 154] width 515 height 237
click at [34, 40] on div "if ( ) { } else { }" at bounding box center [279, 154] width 515 height 237
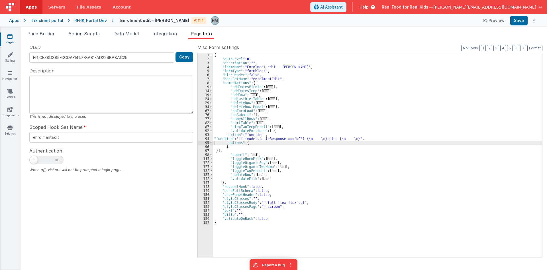
click at [230, 140] on div "{ "authLevel" : 0 , "description" : "" , "formName" : "Enrolment edit - Hassan"…" at bounding box center [377, 159] width 329 height 212
click at [208, 138] on div "94" at bounding box center [205, 139] width 15 height 4
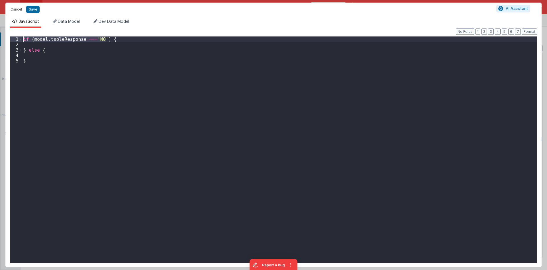
drag, startPoint x: 105, startPoint y: 41, endPoint x: 7, endPoint y: 30, distance: 98.6
click at [22, 36] on div "if ( model . tableResponse === 'NO' ) { } else { }" at bounding box center [279, 149] width 515 height 226
drag, startPoint x: 83, startPoint y: 84, endPoint x: 78, endPoint y: 83, distance: 5.5
click at [83, 84] on div "if ( model . tableResponse === 'NO' ) { } else { }" at bounding box center [279, 154] width 515 height 237
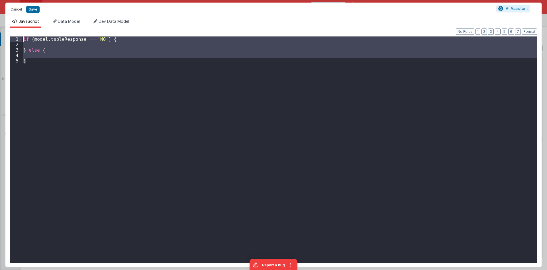
drag, startPoint x: 93, startPoint y: 84, endPoint x: 0, endPoint y: 7, distance: 120.3
click at [22, 36] on div "if ( model . tableResponse === 'NO' ) { } else { }" at bounding box center [279, 149] width 515 height 226
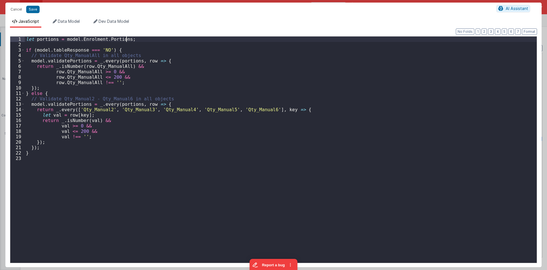
click at [130, 40] on div "let portions = model . Enrolment . Portions ; if ( model . tableResponse === 'N…" at bounding box center [281, 154] width 512 height 237
click at [73, 58] on div "let portions = model . Enrolment . Portions if ( model . tableResponse === 'NO'…" at bounding box center [281, 154] width 512 height 237
click at [68, 63] on div "let portions = model . Enrolment . Portions if ( model . tableResponse === 'NO'…" at bounding box center [281, 154] width 512 height 237
click at [66, 21] on span "Data Model" at bounding box center [69, 21] width 22 height 5
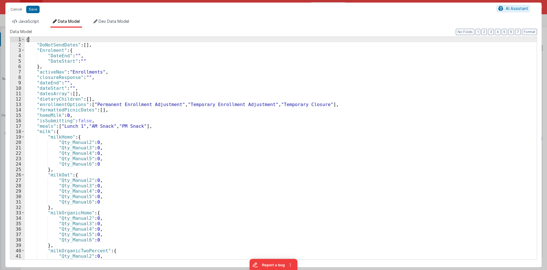
click at [43, 41] on div "{ "DoNotSendDates" : [ ] , "Enrolment" : { "DateEnd" : "" , "DateStart" : "" } …" at bounding box center [281, 153] width 512 height 233
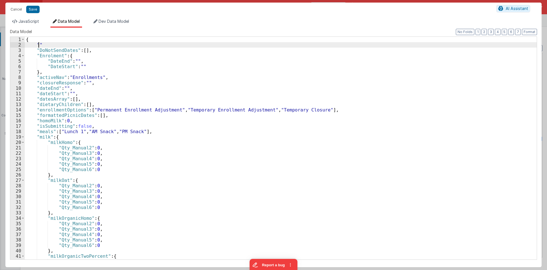
paste textarea
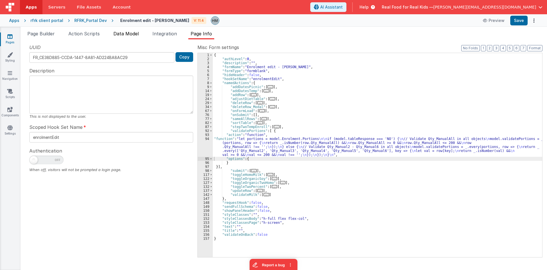
click at [141, 36] on li "Data Model" at bounding box center [126, 34] width 30 height 9
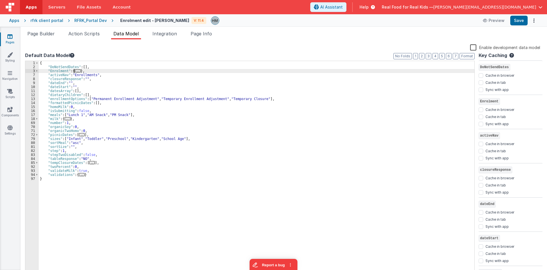
click at [75, 72] on span "..." at bounding box center [78, 70] width 6 height 3
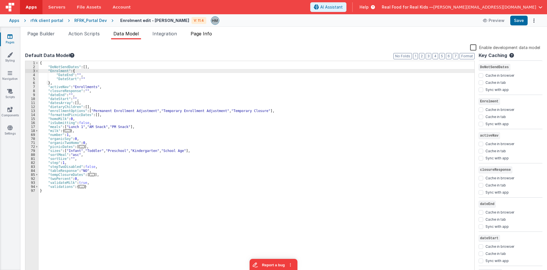
click at [198, 36] on li "Page Info" at bounding box center [201, 34] width 26 height 9
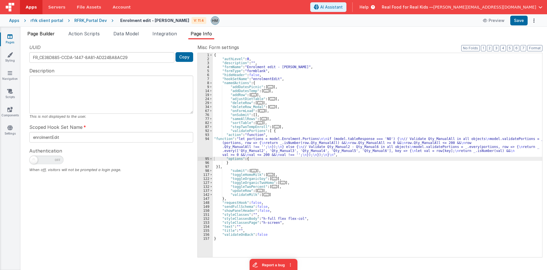
click at [46, 36] on span "Page Builder" at bounding box center [40, 34] width 27 height 6
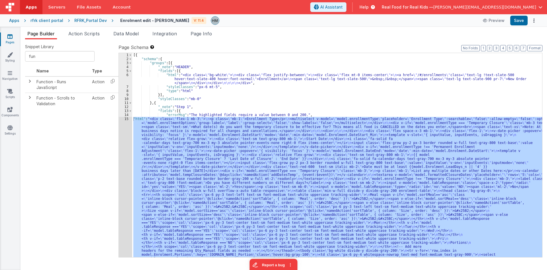
click at [149, 137] on div "[{ "schema" : { "groups" : [{ "_note" : "HEADER" , "fields" : [{ "html" : "<div…" at bounding box center [337, 155] width 410 height 204
click at [128, 119] on div "15" at bounding box center [125, 256] width 13 height 279
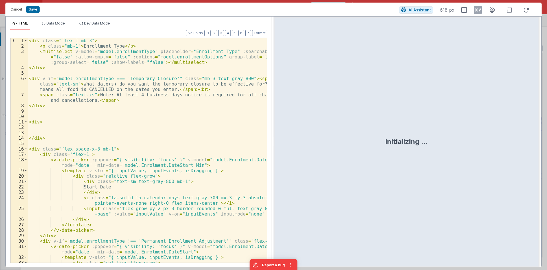
click at [128, 119] on div "< div class = "flex-1 mb-3" > < p class = "mb-1" > Enrollment Type </ p > < mul…" at bounding box center [147, 155] width 239 height 235
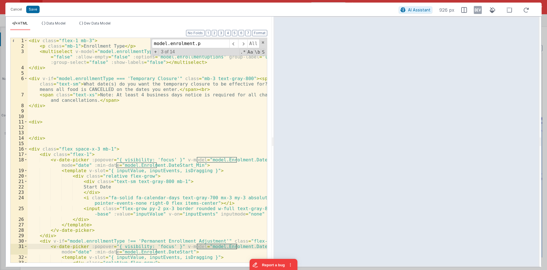
scroll to position [646, 0]
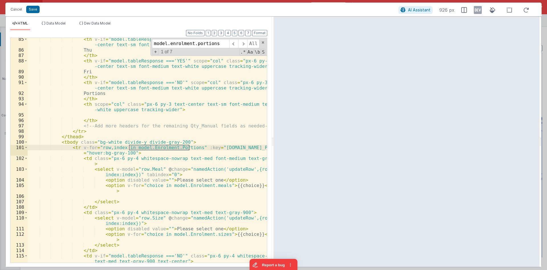
type input "model.enrolment.portions"
click at [180, 156] on div "< th v-if = "model.tableResponse ==='YES'" scope = "col" class = "px-6 py-3 tex…" at bounding box center [147, 175] width 239 height 279
drag, startPoint x: 189, startPoint y: 149, endPoint x: 130, endPoint y: 148, distance: 59.0
click at [130, 148] on div "< th v-if = "model.tableResponse ==='YES'" scope = "col" class = "px-6 py-3 tex…" at bounding box center [147, 175] width 239 height 279
click at [18, 11] on button "Cancel" at bounding box center [16, 9] width 17 height 8
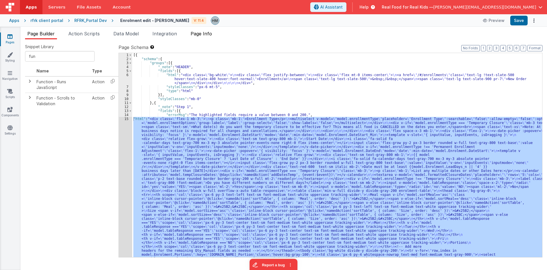
click at [204, 34] on span "Page Info" at bounding box center [201, 34] width 21 height 6
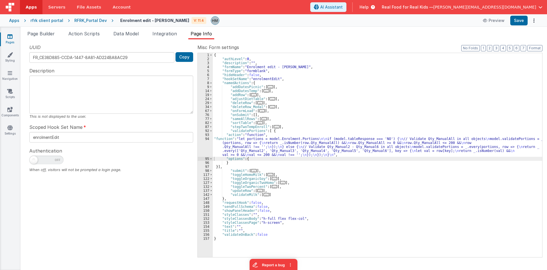
click at [235, 137] on div "{ "authLevel" : 0 , "description" : "" , "formName" : "Enrolment edit - Hassan"…" at bounding box center [377, 159] width 329 height 212
click at [205, 138] on div "94" at bounding box center [205, 147] width 15 height 20
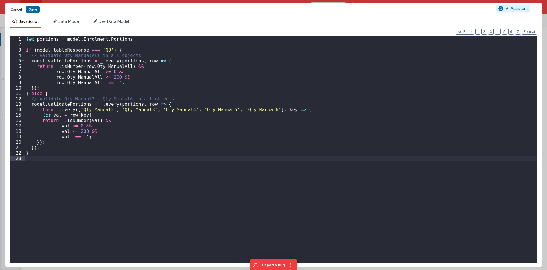
click at [14, 10] on button "Cancel" at bounding box center [16, 9] width 17 height 8
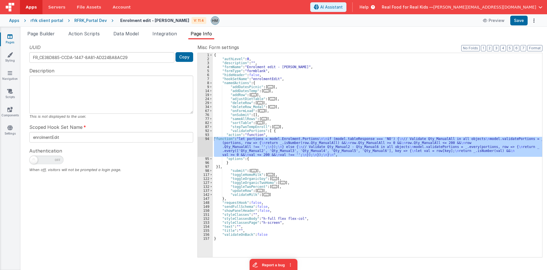
drag, startPoint x: 219, startPoint y: 145, endPoint x: 209, endPoint y: 141, distance: 10.5
click at [219, 145] on div "{ "authLevel" : 0 , "description" : "" , "formName" : "Enrolment edit - Hassan"…" at bounding box center [377, 155] width 329 height 204
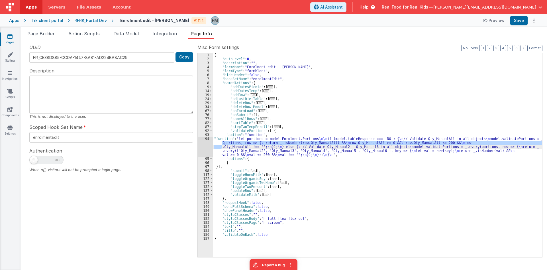
click at [207, 139] on div "94" at bounding box center [205, 147] width 15 height 20
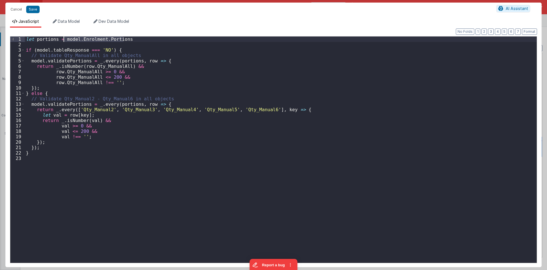
drag, startPoint x: 133, startPoint y: 38, endPoint x: 64, endPoint y: 38, distance: 69.0
click at [64, 38] on div "let portions = model . Enrolment . Portions if ( model . tableResponse === 'NO'…" at bounding box center [281, 154] width 512 height 237
click at [64, 52] on div "let portions = model . Enrolment . Portions if ( model . tableResponse === 'NO'…" at bounding box center [281, 154] width 512 height 237
click at [70, 19] on li "Data Model" at bounding box center [66, 23] width 32 height 9
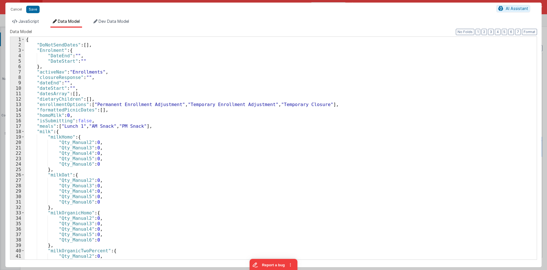
click at [93, 65] on div "{ "DoNotSendDates" : [ ] , "Enrolment" : { "DateEnd" : "" , "DateStart" : "" } …" at bounding box center [281, 153] width 512 height 233
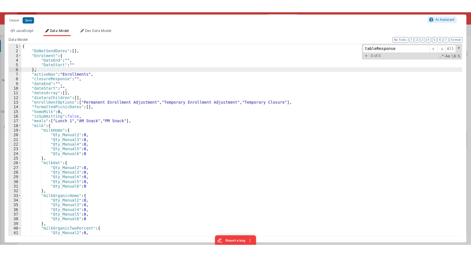
scroll to position [303, 0]
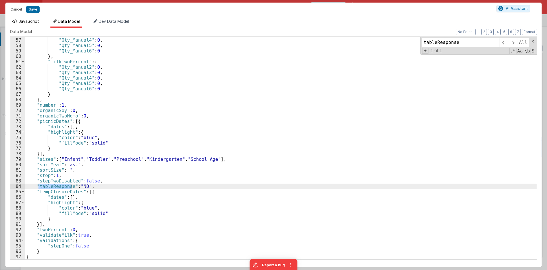
type input "tableResponse"
click at [34, 21] on span "JavaScript" at bounding box center [29, 21] width 21 height 5
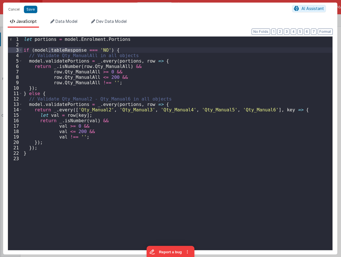
click at [37, 91] on div "let portions = model . Enrolment . Portions if ( model . tableResponse === 'NO'…" at bounding box center [178, 148] width 310 height 224
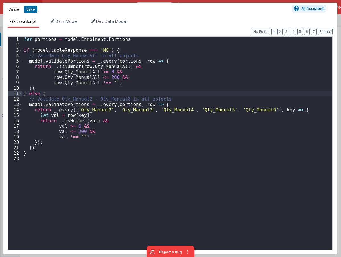
click at [11, 9] on button "Cancel" at bounding box center [13, 9] width 17 height 8
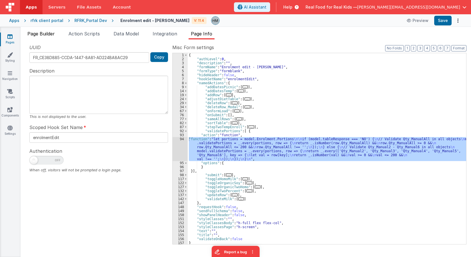
click at [41, 32] on span "Page Builder" at bounding box center [40, 34] width 27 height 6
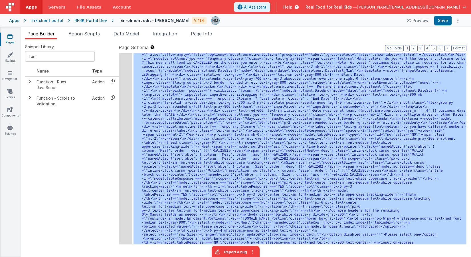
scroll to position [0, 0]
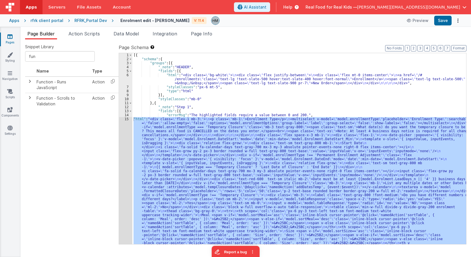
click at [165, 126] on div "[{ "schema" : { "groups" : [{ "_note" : "HEADER" , "fields" : [{ "html" : "<div…" at bounding box center [298, 148] width 333 height 191
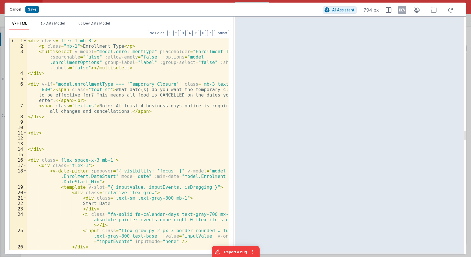
click at [15, 11] on button "Cancel" at bounding box center [15, 9] width 17 height 8
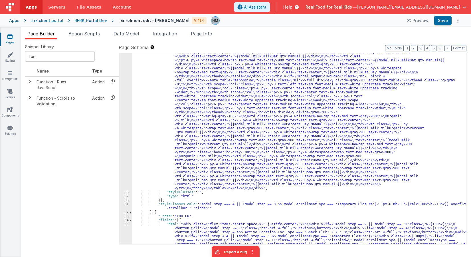
scroll to position [2239, 0]
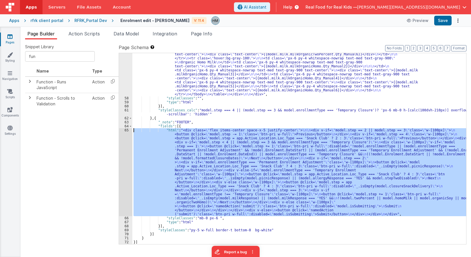
click at [125, 130] on div "65" at bounding box center [125, 172] width 13 height 88
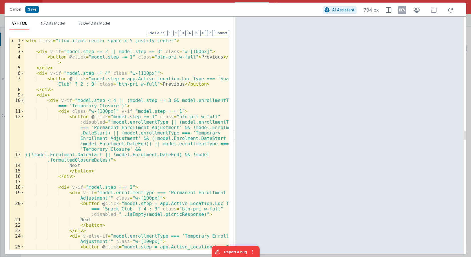
click at [21, 100] on span at bounding box center [22, 99] width 3 height 5
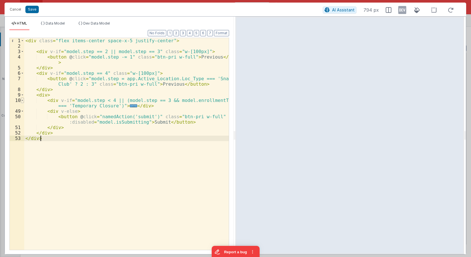
click at [21, 100] on span at bounding box center [22, 99] width 3 height 5
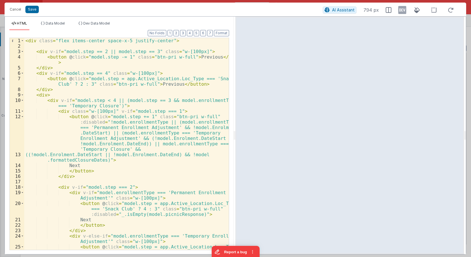
click at [152, 135] on div "< div class = "flex items-center space-x-5 justify-center" > < div v-if = "mode…" at bounding box center [126, 157] width 204 height 239
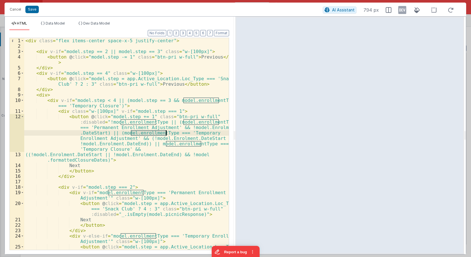
click at [152, 135] on div "< div class = "flex items-center space-x-5 justify-center" > < div v-if = "mode…" at bounding box center [126, 157] width 204 height 239
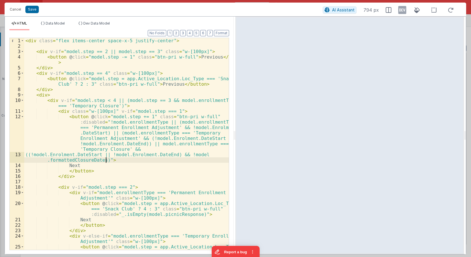
click at [107, 158] on div "< div class = "flex items-center space-x-5 justify-center" > < div v-if = "mode…" at bounding box center [126, 157] width 204 height 239
drag, startPoint x: 119, startPoint y: 152, endPoint x: 111, endPoint y: 152, distance: 8.0
click at [111, 152] on div "< div class = "flex items-center space-x-5 justify-center" > < div v-if = "mode…" at bounding box center [126, 157] width 204 height 239
click at [105, 157] on div "< div class = "flex items-center space-x-5 justify-center" > < div v-if = "mode…" at bounding box center [126, 157] width 204 height 239
click at [203, 127] on div "< div class = "flex items-center space-x-5 justify-center" > < div v-if = "mode…" at bounding box center [126, 157] width 204 height 239
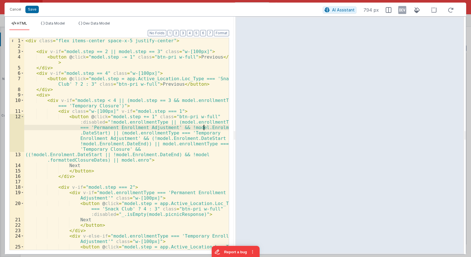
click at [203, 127] on div "< div class = "flex items-center space-x-5 justify-center" > < div v-if = "mode…" at bounding box center [126, 157] width 204 height 239
click at [195, 121] on div "< div class = "flex items-center space-x-5 justify-center" > < div v-if = "mode…" at bounding box center [126, 157] width 204 height 239
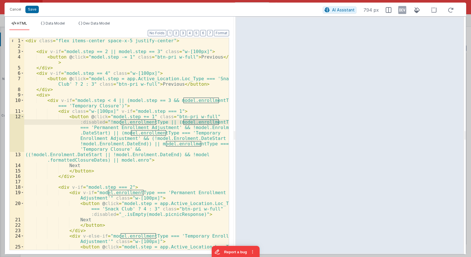
click at [133, 161] on div "< div class = "flex items-center space-x-5 justify-center" > < div v-if = "mode…" at bounding box center [126, 157] width 204 height 239
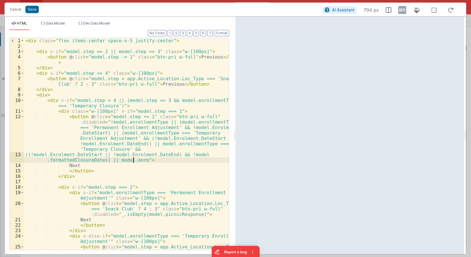
click at [133, 161] on div "< div class = "flex items-center space-x-5 justify-center" > < div v-if = "mode…" at bounding box center [126, 157] width 204 height 239
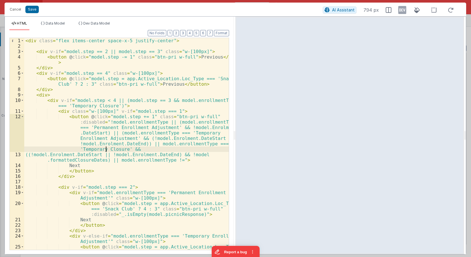
click at [105, 148] on div "< div class = "flex items-center space-x-5 justify-center" > < div v-if = "mode…" at bounding box center [126, 157] width 204 height 239
click at [171, 160] on div "< div class = "flex items-center space-x-5 justify-center" > < div v-if = "mode…" at bounding box center [126, 157] width 204 height 239
drag, startPoint x: 121, startPoint y: 150, endPoint x: 79, endPoint y: 147, distance: 42.6
click at [79, 147] on div "< div class = "flex items-center space-x-5 justify-center" > < div v-if = "mode…" at bounding box center [126, 157] width 204 height 239
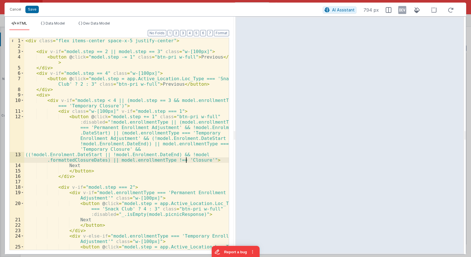
click at [186, 160] on div "< div class = "flex items-center space-x-5 justify-center" > < div v-if = "mode…" at bounding box center [126, 157] width 204 height 239
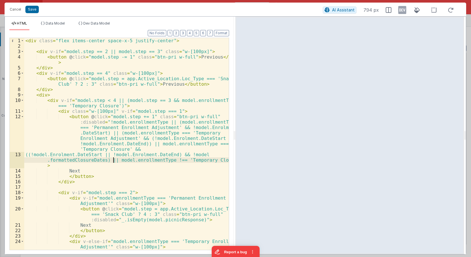
click at [112, 161] on div "< div class = "flex items-center space-x-5 justify-center" > < div v-if = "mode…" at bounding box center [126, 157] width 204 height 239
click at [223, 158] on div "1 2 3 4 5 6 7 8 9 10 11 12 13 14 15 16 17 18 19 20 21 22 23 24 25 < div class =…" at bounding box center [118, 144] width 219 height 212
click at [111, 160] on div "< div class = "flex items-center space-x-5 justify-center" > < div v-if = "mode…" at bounding box center [126, 157] width 204 height 239
click at [113, 160] on div "< div class = "flex items-center space-x-5 justify-center" > < div v-if = "mode…" at bounding box center [126, 157] width 204 height 239
click at [52, 164] on div "< div class = "flex items-center space-x-5 justify-center" > < div v-if = "mode…" at bounding box center [126, 157] width 204 height 239
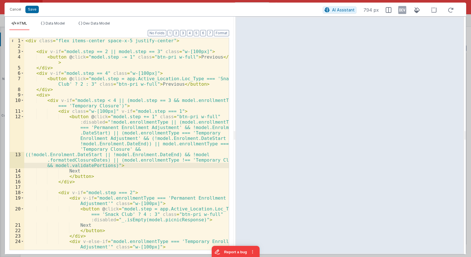
click at [53, 164] on div "< div class = "flex items-center space-x-5 justify-center" > < div v-if = "mode…" at bounding box center [126, 157] width 204 height 239
click at [106, 154] on div "< div class = "flex items-center space-x-5 justify-center" > < div v-if = "mode…" at bounding box center [126, 157] width 204 height 239
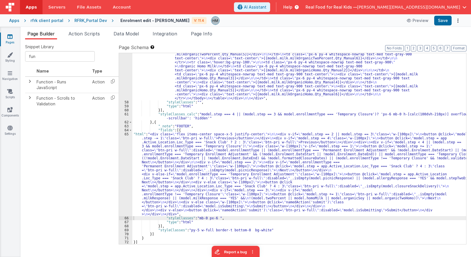
scroll to position [2235, 0]
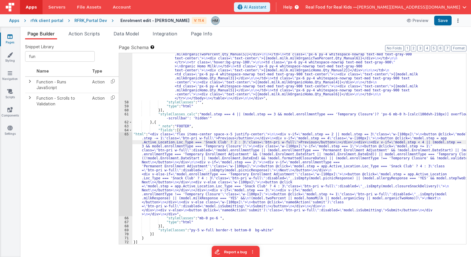
click at [127, 135] on div "65" at bounding box center [125, 174] width 13 height 84
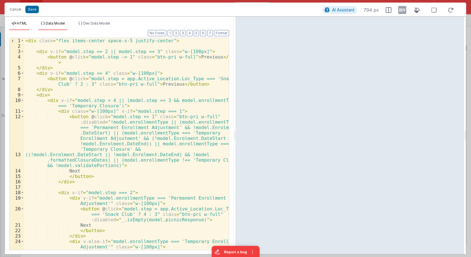
click at [66, 26] on li "Data Model" at bounding box center [52, 25] width 29 height 9
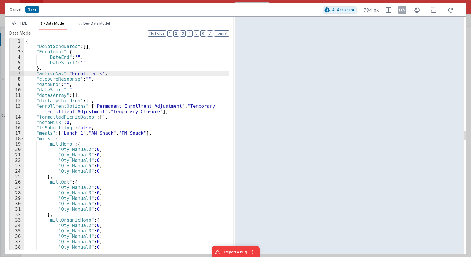
click at [68, 71] on div "{ "DoNotSendDates" : [ ] , "Enrolment" : { "DateEnd" : "" , "DateStart" : "" } …" at bounding box center [126, 149] width 204 height 222
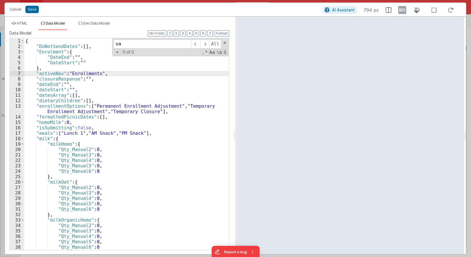
scroll to position [320, 0]
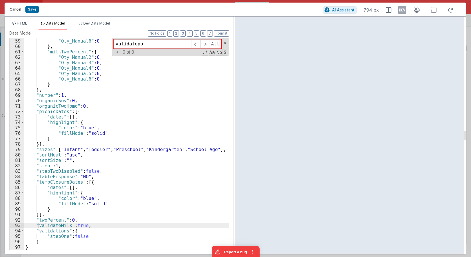
type input "validatepo"
click at [12, 9] on button "Cancel" at bounding box center [15, 9] width 17 height 8
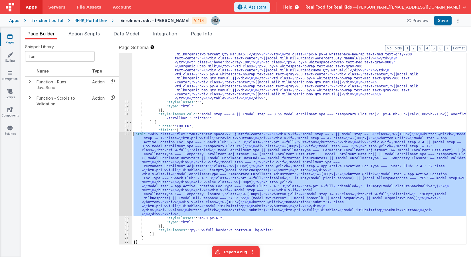
click at [191, 141] on div ""html" : "<div class= \" text-orange-500 text-xl border-b border-orange-500 \" …" at bounding box center [298, 148] width 333 height 191
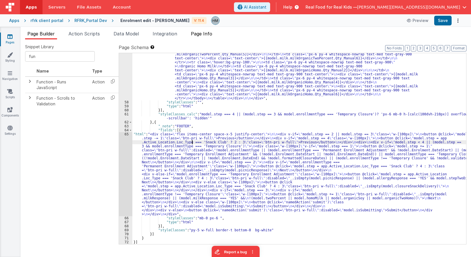
click at [204, 34] on span "Page Info" at bounding box center [201, 34] width 21 height 6
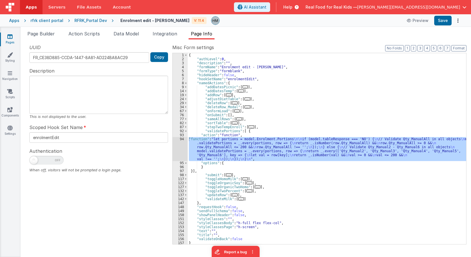
click at [223, 138] on div "{ "authLevel" : 0 , "description" : "" , "formName" : "Enrolment edit - Hassan"…" at bounding box center [327, 148] width 278 height 191
click at [180, 139] on div "94" at bounding box center [179, 149] width 15 height 24
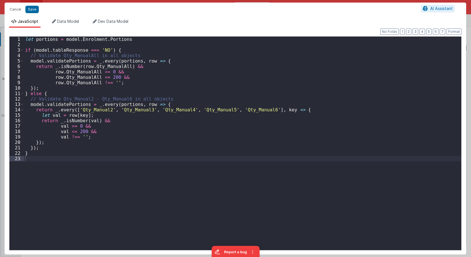
click at [149, 94] on div "let portions = model . Enrolment . Portions if ( model . tableResponse === 'NO'…" at bounding box center [242, 148] width 437 height 224
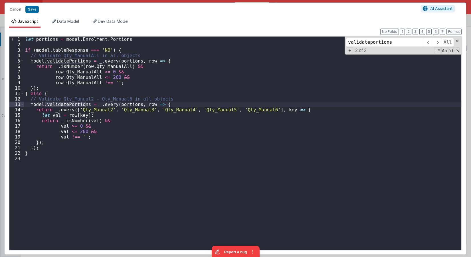
type input "validateportions"
click at [62, 105] on div "let portions = model . Enrolment . Portions if ( model . tableResponse === 'NO'…" at bounding box center [242, 142] width 437 height 213
click at [62, 105] on div "let portions = model . Enrolment . Portions if ( model . tableResponse === 'NO'…" at bounding box center [242, 148] width 437 height 224
click at [57, 23] on li "Data Model" at bounding box center [66, 23] width 32 height 9
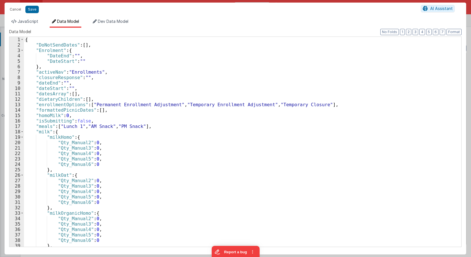
click at [36, 41] on div "{ "DoNotSendDates" : [ ] , "Enrolment" : { "DateEnd" : "" , "DateStart" : "" } …" at bounding box center [242, 147] width 437 height 220
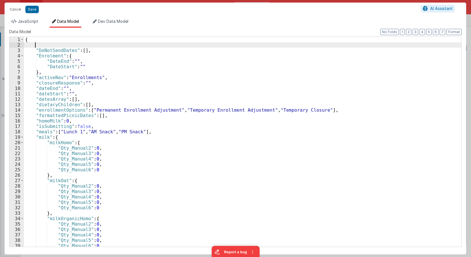
paste textarea
click at [78, 50] on div "{ "validatePortions" : false , "DoNotSendDates" : [ ] , "Enrolment" : { "DateEn…" at bounding box center [242, 147] width 437 height 220
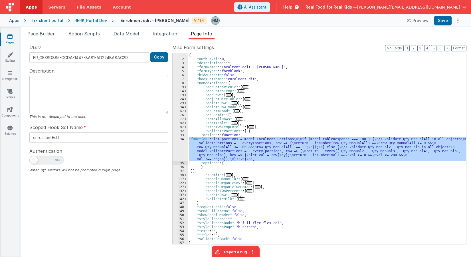
click at [226, 131] on div "{ "authLevel" : 0 , "description" : "" , "formName" : "Enrolment edit - Hassan"…" at bounding box center [327, 152] width 278 height 199
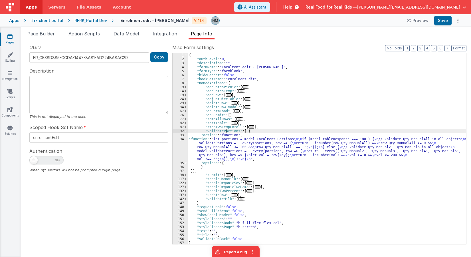
click at [226, 131] on div "{ "authLevel" : 0 , "description" : "" , "formName" : "Enrolment edit - Hassan"…" at bounding box center [327, 152] width 278 height 199
click at [234, 112] on span "..." at bounding box center [237, 110] width 6 height 3
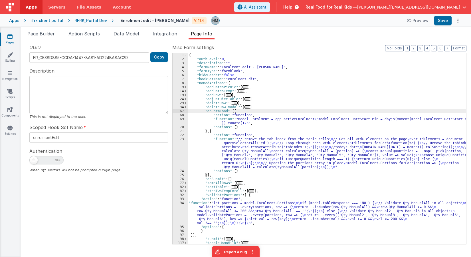
click at [205, 175] on div "{ "authLevel" : 0 , "description" : "" , "formName" : "Enrolment edit - Hassan"…" at bounding box center [327, 152] width 278 height 199
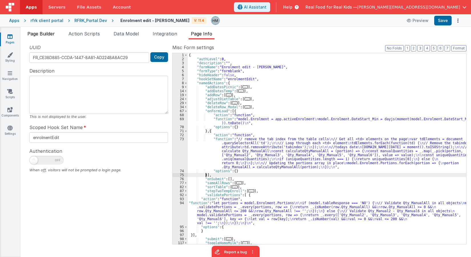
click at [37, 34] on span "Page Builder" at bounding box center [40, 34] width 27 height 6
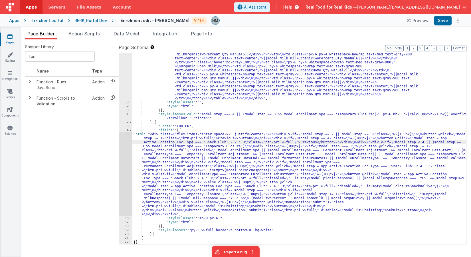
scroll to position [2235, 0]
drag, startPoint x: 34, startPoint y: 54, endPoint x: -17, endPoint y: 46, distance: 51.5
click at [25, 51] on input "fun" at bounding box center [60, 56] width 70 height 11
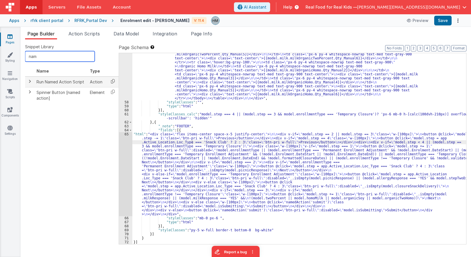
type input "nam"
click at [113, 81] on icon at bounding box center [113, 81] width 12 height 9
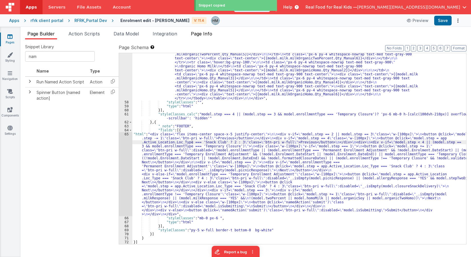
click at [204, 37] on li "Page Info" at bounding box center [201, 34] width 26 height 9
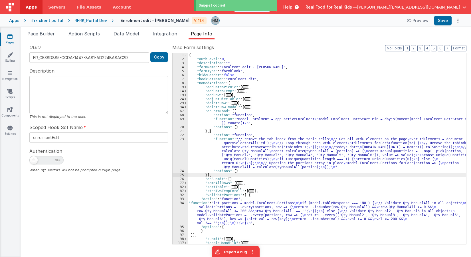
click at [206, 175] on div "{ "authLevel" : 0 , "description" : "" , "formName" : "Enrolment edit - Hassan"…" at bounding box center [327, 152] width 278 height 199
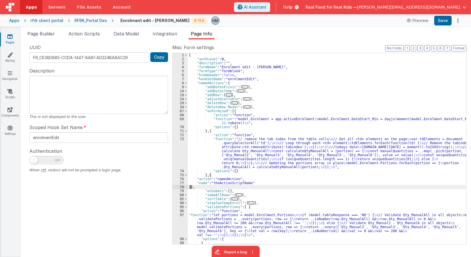
click at [217, 205] on div "{ "authLevel" : 0 , "description" : "" , "formName" : "Enrolment edit - Hassan"…" at bounding box center [327, 152] width 278 height 199
click at [227, 181] on div "{ "authLevel" : 0 , "description" : "" , "formName" : "Enrolment edit - Hassan"…" at bounding box center [327, 152] width 278 height 199
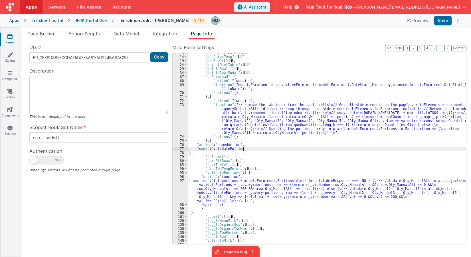
scroll to position [68, 0]
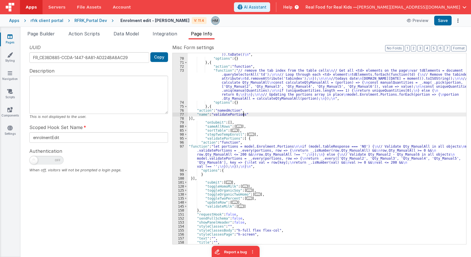
click at [236, 163] on div ""function" : "model.Enrolment = app.activeEnrolment \n model.Enrolment.DateStar…" at bounding box center [327, 149] width 278 height 203
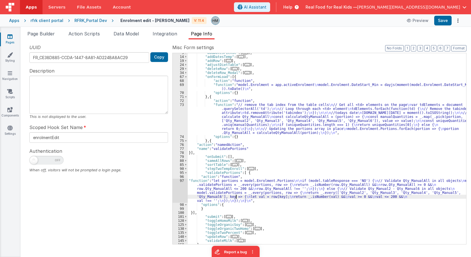
scroll to position [34, 0]
click at [54, 36] on li "Page Builder" at bounding box center [41, 34] width 32 height 9
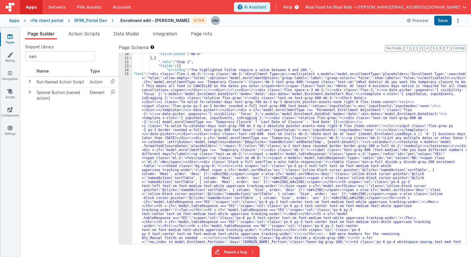
scroll to position [0, 0]
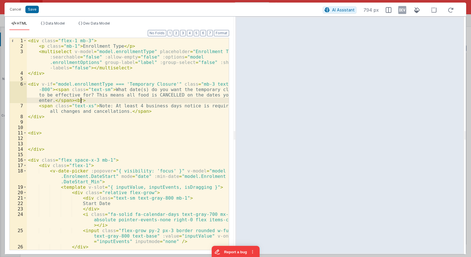
click at [148, 101] on div "< div class = "flex-1 mb-3" > < p class = "mb-1" > Enrollment Type </ p > < mul…" at bounding box center [128, 149] width 202 height 222
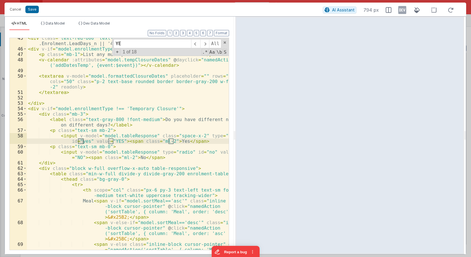
scroll to position [355, 0]
type input "YES"
click at [72, 135] on div "< div class = "text-red-600 text-sm italic mb-2" > Date must be at least {{mode…" at bounding box center [128, 154] width 202 height 239
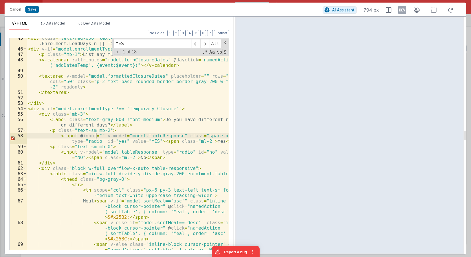
paste textarea
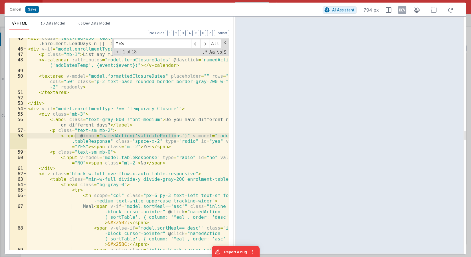
drag, startPoint x: 176, startPoint y: 136, endPoint x: 76, endPoint y: 136, distance: 99.5
click at [76, 136] on div "< div class = "text-red-600 text-sm italic mb-2" > Date must be at least {{mode…" at bounding box center [128, 154] width 202 height 239
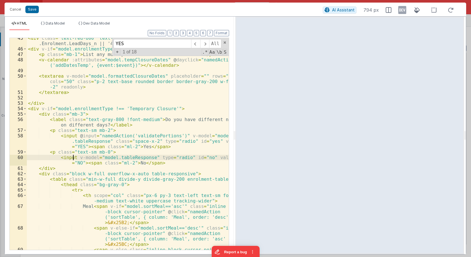
click at [73, 157] on div "< div class = "text-red-600 text-sm italic mb-2" > Date must be at least {{mode…" at bounding box center [128, 154] width 202 height 239
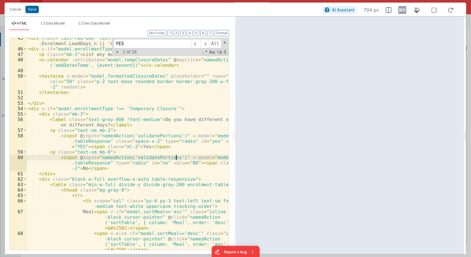
click at [111, 141] on div "< div class = "text-red-600 text-sm italic mb-2" > Date must be at least {{mode…" at bounding box center [128, 154] width 202 height 239
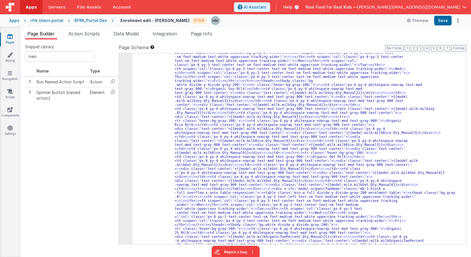
scroll to position [2235, 0]
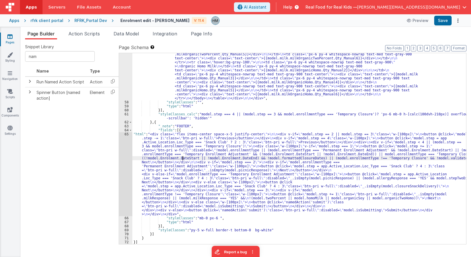
click at [125, 134] on div "65" at bounding box center [125, 174] width 13 height 84
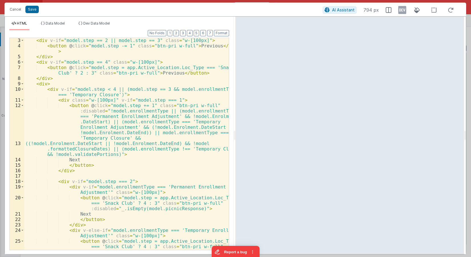
scroll to position [0, 0]
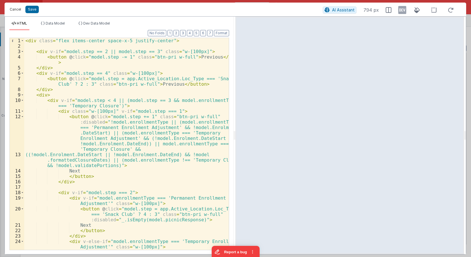
click at [17, 8] on button "Cancel" at bounding box center [15, 9] width 17 height 8
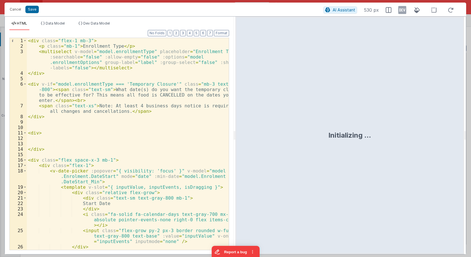
click at [135, 99] on div "< div class = "flex-1 mb-3" > < p class = "mb-1" > Enrollment Type </ p > < mul…" at bounding box center [128, 149] width 202 height 222
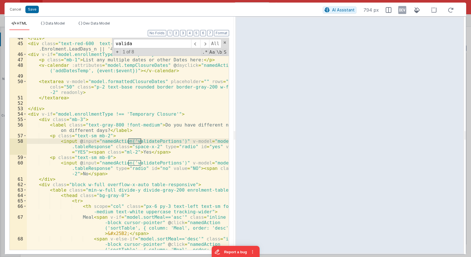
scroll to position [349, 0]
type input "validateportions"
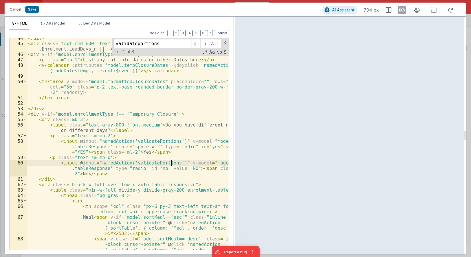
click at [172, 165] on div "</ div > < div class = "text-red-600 text-sm italic mb-2" > Date must be at lea…" at bounding box center [128, 154] width 202 height 239
drag, startPoint x: 176, startPoint y: 161, endPoint x: 75, endPoint y: 163, distance: 100.6
click at [75, 163] on div "</ div > < div class = "text-red-600 text-sm italic mb-2" > Date must be at lea…" at bounding box center [128, 154] width 202 height 239
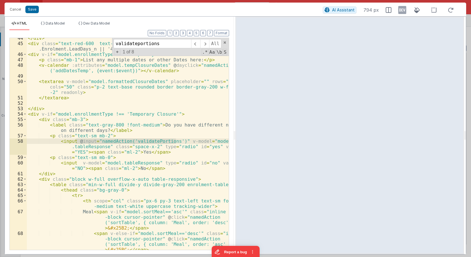
drag, startPoint x: 76, startPoint y: 140, endPoint x: 175, endPoint y: 139, distance: 99.8
click at [175, 139] on div "</ div > < div class = "text-red-600 text-sm italic mb-2" > Date must be at lea…" at bounding box center [128, 151] width 202 height 233
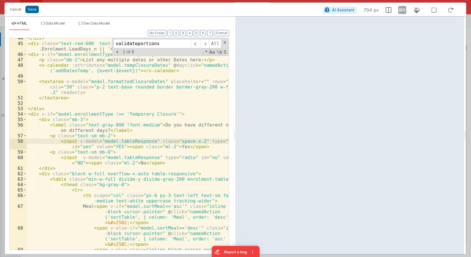
click at [77, 155] on div "</ div > < div class = "text-red-600 text-sm italic mb-2" > Date must be at lea…" at bounding box center [128, 151] width 202 height 233
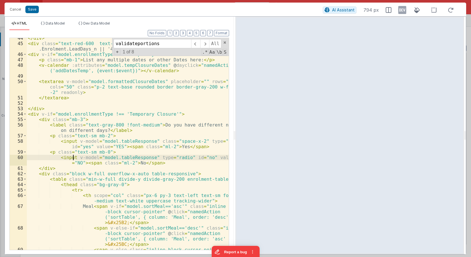
click at [126, 150] on div "</ div > < div class = "text-red-600 text-sm italic mb-2" > Date must be at lea…" at bounding box center [128, 151] width 202 height 233
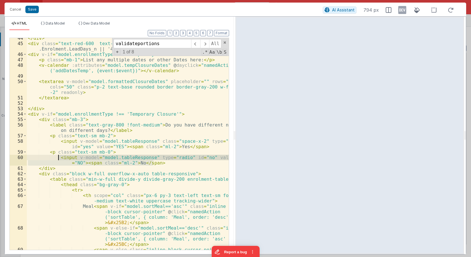
drag, startPoint x: 157, startPoint y: 162, endPoint x: 58, endPoint y: 157, distance: 99.3
click at [58, 157] on div "</ div > < div class = "text-red-600 text-sm italic mb-2" > Date must be at lea…" at bounding box center [128, 151] width 202 height 233
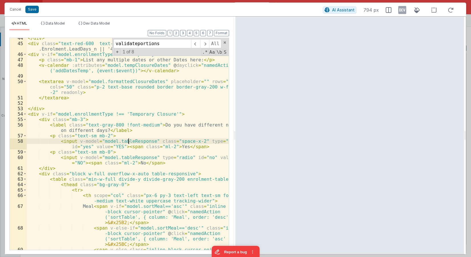
click at [127, 140] on div "</ div > < div class = "text-red-600 text-sm italic mb-2" > Date must be at lea…" at bounding box center [128, 151] width 202 height 233
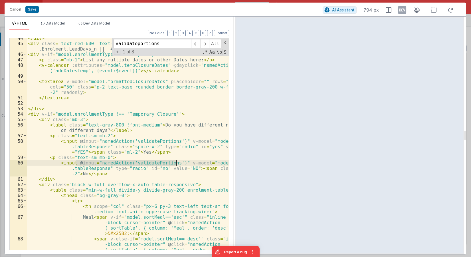
click at [86, 162] on div "</ div > < div class = "text-red-600 text-sm italic mb-2" > Date must be at lea…" at bounding box center [128, 143] width 202 height 211
click at [86, 162] on div "</ div > < div class = "text-red-600 text-sm italic mb-2" > Date must be at lea…" at bounding box center [128, 154] width 202 height 239
click at [85, 161] on div "</ div > < div class = "text-red-600 text-sm italic mb-2" > Date must be at lea…" at bounding box center [128, 154] width 202 height 239
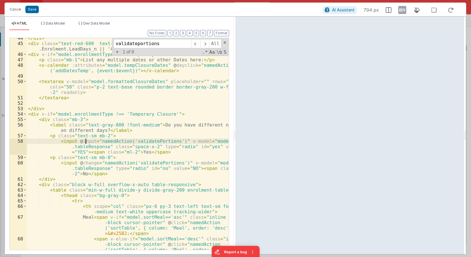
click at [85, 140] on div "</ div > < div class = "text-red-600 text-sm italic mb-2" > Date must be at lea…" at bounding box center [128, 154] width 202 height 239
click at [119, 139] on div "</ div > < div class = "text-red-600 text-sm italic mb-2" > Date must be at lea…" at bounding box center [128, 154] width 202 height 239
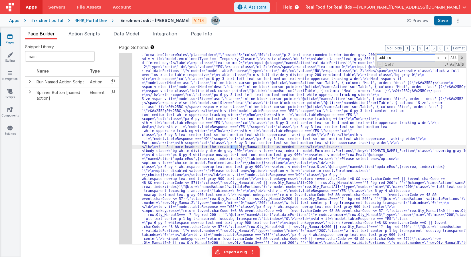
scroll to position [312, 0]
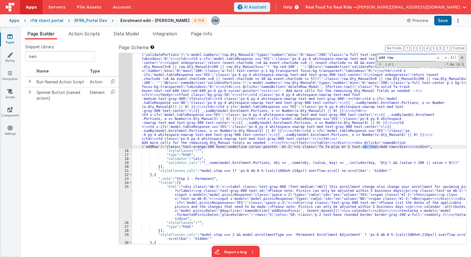
type input "add row"
click at [150, 147] on div ""html" : "<div class= \" flex-1 mb-3 \" > \n <p class= \" mb-1 \" >Enrollment T…" at bounding box center [298, 74] width 333 height 538
click at [193, 35] on span "Page Info" at bounding box center [201, 34] width 21 height 6
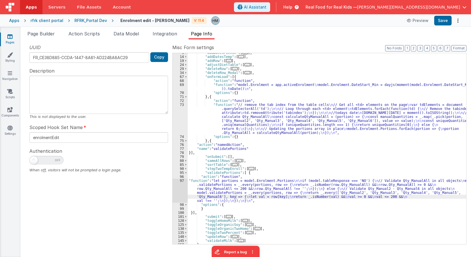
scroll to position [34, 0]
click at [237, 122] on div ""addDatesPicnic" : [ ... ] , "addDatesTemp" : [ ... ] , "addRow" : [ ... ] , "a…" at bounding box center [327, 150] width 278 height 199
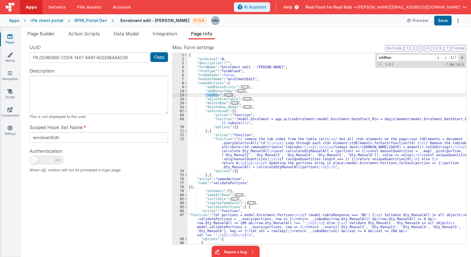
scroll to position [0, 0]
type input "addRow"
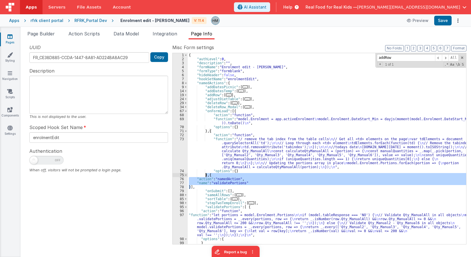
drag, startPoint x: 191, startPoint y: 186, endPoint x: 206, endPoint y: 175, distance: 18.8
click at [206, 175] on div "{ "authLevel" : 0 , "description" : "" , "formName" : "Enrolment edit - Hassan"…" at bounding box center [327, 152] width 278 height 199
click at [228, 93] on span "..." at bounding box center [229, 94] width 6 height 3
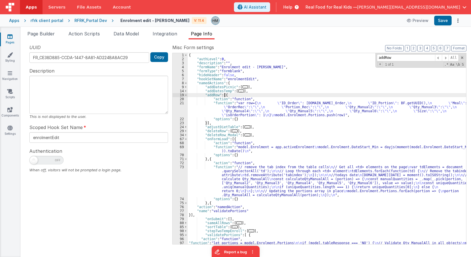
click at [206, 123] on div "{ "authLevel" : 0 , "description" : "" , "formName" : "Enrolment edit - [PERSON…" at bounding box center [327, 162] width 278 height 219
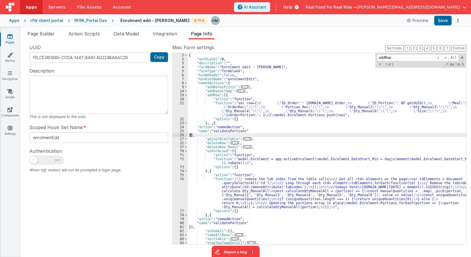
click at [263, 115] on div "{ "authLevel" : 0 , "description" : "" , "formName" : "Enrolment edit - [PERSON…" at bounding box center [327, 152] width 278 height 199
drag, startPoint x: 212, startPoint y: 123, endPoint x: 209, endPoint y: 123, distance: 2.9
click at [209, 123] on div "{ "authLevel" : 0 , "description" : "" , "formName" : "Enrolment edit - [PERSON…" at bounding box center [327, 152] width 278 height 199
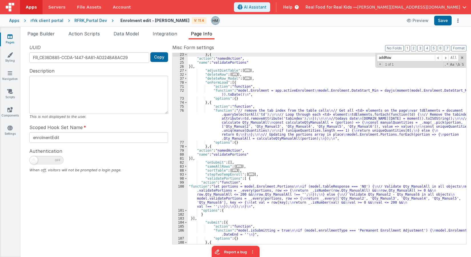
scroll to position [68, 0]
click at [229, 155] on div "} , { "action" : "namedAction" , "name" : "validatePortions" }] , "adjustDietTa…" at bounding box center [327, 151] width 278 height 199
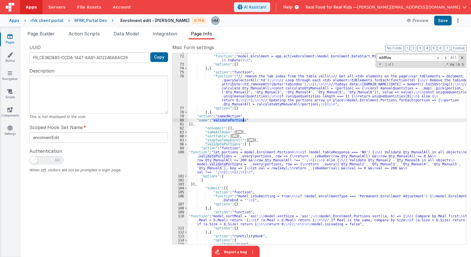
click at [214, 162] on div ""action" : "function" , "function" : "model.Enrolment = app.activeEnrolment \n …" at bounding box center [327, 149] width 278 height 199
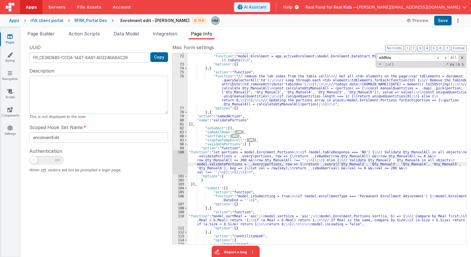
click at [180, 152] on div "100" at bounding box center [179, 162] width 15 height 24
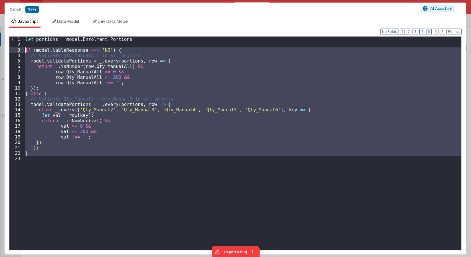
drag, startPoint x: 62, startPoint y: 147, endPoint x: -2, endPoint y: 49, distance: 116.5
click at [24, 49] on div "let portions = model . Enrolment . Portions if ( model . tableResponse === 'NO'…" at bounding box center [242, 142] width 437 height 213
click at [64, 124] on div "let portions = model . Enrolment . Portions if ( model . tableResponse === 'NO'…" at bounding box center [242, 142] width 437 height 213
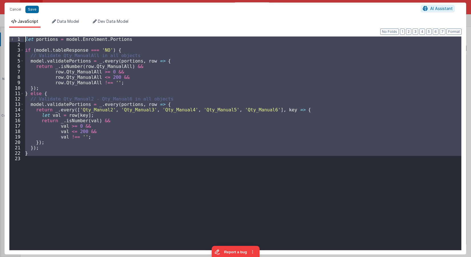
drag, startPoint x: 52, startPoint y: 160, endPoint x: -13, endPoint y: -16, distance: 187.9
click at [24, 36] on div "let portions = model . Enrolment . Portions if ( model . tableResponse === 'NO'…" at bounding box center [242, 142] width 437 height 213
click at [169, 84] on div "let portions = model . Enrolment . Portions if ( model . tableResponse === 'NO'…" at bounding box center [242, 142] width 437 height 213
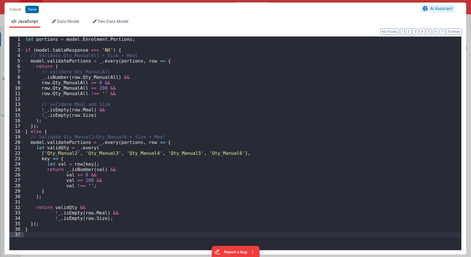
click at [183, 87] on div "let portions = model . Enrolment . Portions ; if ( model . tableResponse === 'N…" at bounding box center [242, 148] width 437 height 224
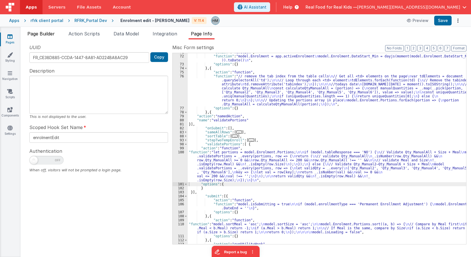
click at [41, 33] on span "Page Builder" at bounding box center [40, 34] width 27 height 6
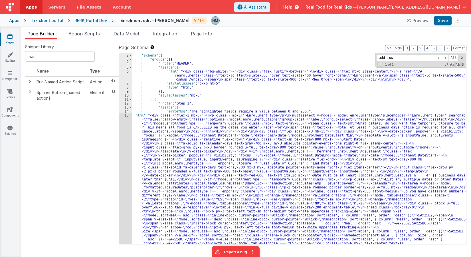
scroll to position [0, 0]
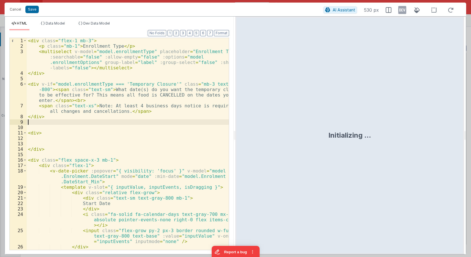
click at [128, 120] on div "< div class = "flex-1 mb-3" > < p class = "mb-1" > Enrollment Type </ p > < mul…" at bounding box center [128, 149] width 202 height 222
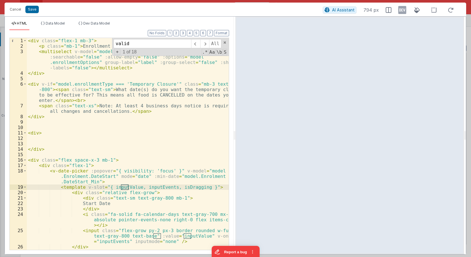
scroll to position [349, 0]
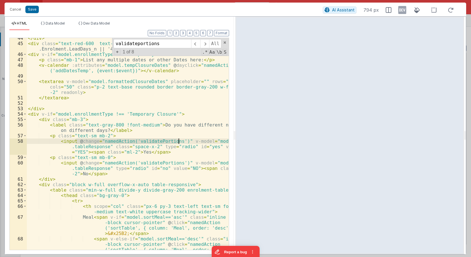
drag, startPoint x: 75, startPoint y: 141, endPoint x: 178, endPoint y: 141, distance: 102.9
click at [178, 141] on div "</ div > < div class = "text-red-600 text-sm italic mb-2" > Date must be at lea…" at bounding box center [128, 154] width 202 height 239
drag, startPoint x: 168, startPoint y: 44, endPoint x: 76, endPoint y: 26, distance: 94.0
click at [113, 39] on input "validateportions" at bounding box center [152, 43] width 78 height 9
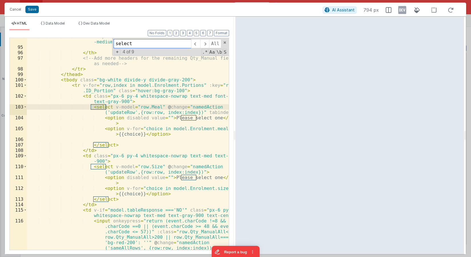
scroll to position [833, 0]
type input "select"
click at [105, 108] on div "< th scope = "col" class = "px-6 py-3 text-center text-sm font -medium text-whi…" at bounding box center [128, 143] width 202 height 211
click at [19, 11] on button "Cancel" at bounding box center [15, 9] width 17 height 8
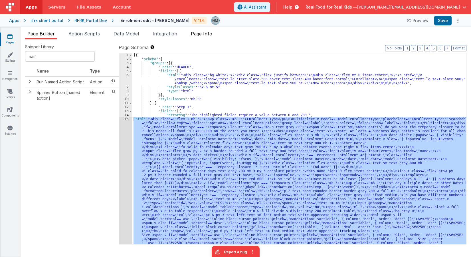
click at [206, 34] on span "Page Info" at bounding box center [201, 34] width 21 height 6
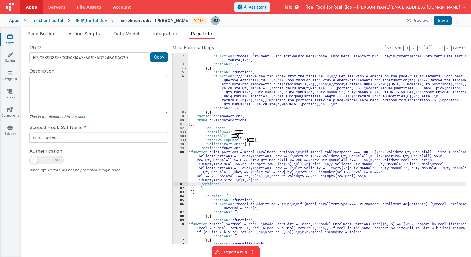
scroll to position [137, 0]
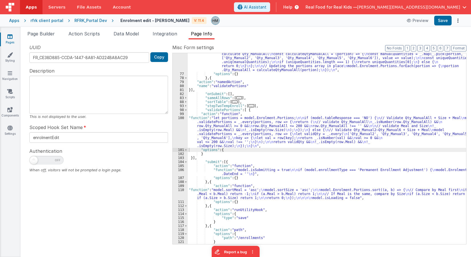
click at [221, 109] on div ""function" : "// remove the tab index from the table cells \n // Get all <td> e…" at bounding box center [327, 153] width 278 height 227
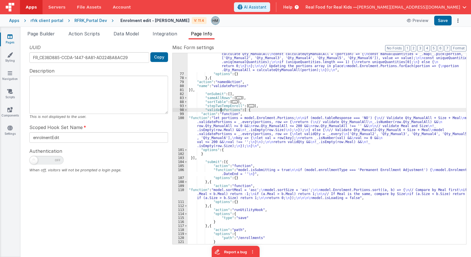
click at [221, 109] on div ""function" : "// remove the tab index from the table cells \n // Get all <td> e…" at bounding box center [327, 153] width 278 height 227
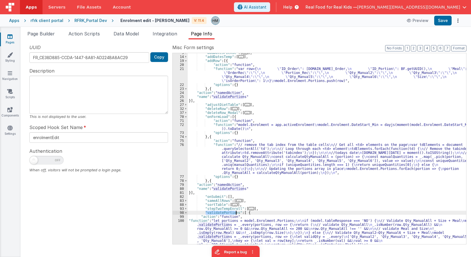
scroll to position [34, 0]
click at [420, 49] on button "3" at bounding box center [420, 48] width 6 height 6
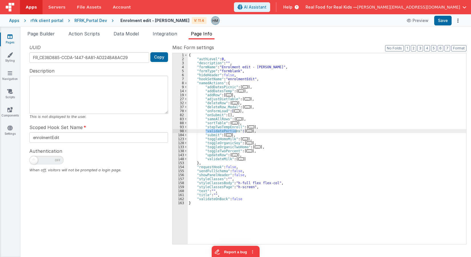
click at [232, 102] on span "..." at bounding box center [235, 102] width 6 height 3
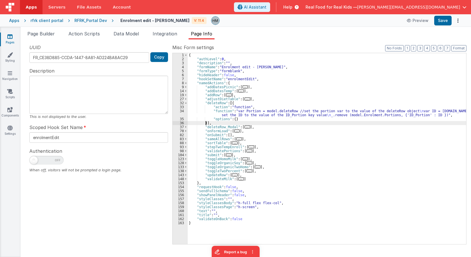
click at [206, 123] on div "{ "authLevel" : 0 , "description" : "" , "formName" : "Enrolment edit - Hassan"…" at bounding box center [327, 152] width 278 height 199
click at [260, 148] on div "{ "authLevel" : 0 , "description" : "" , "formName" : "Enrolment edit - Hassan"…" at bounding box center [327, 152] width 278 height 199
click at [234, 130] on span "..." at bounding box center [237, 130] width 6 height 3
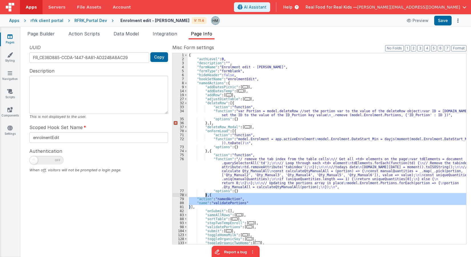
drag, startPoint x: 191, startPoint y: 205, endPoint x: 206, endPoint y: 194, distance: 18.7
click at [206, 194] on div "{ "authLevel" : 0 , "description" : "" , "formName" : "Enrolment edit - Hassan"…" at bounding box center [327, 152] width 278 height 199
click at [185, 131] on span at bounding box center [185, 131] width 3 height 4
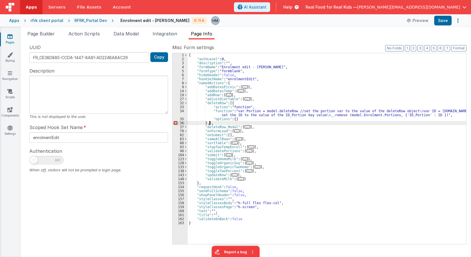
click at [209, 122] on div "{ "authLevel" : 0 , "description" : "" , "formName" : "Enrolment edit - Hassan"…" at bounding box center [327, 152] width 278 height 199
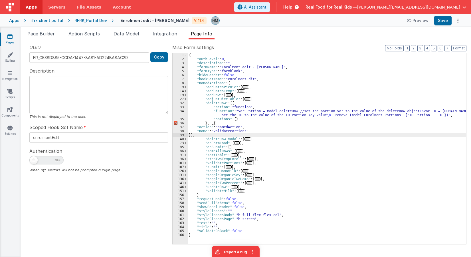
click at [211, 123] on div "{ "authLevel" : 0 , "description" : "" , "formName" : "Enrolment edit - Hassan"…" at bounding box center [327, 152] width 278 height 199
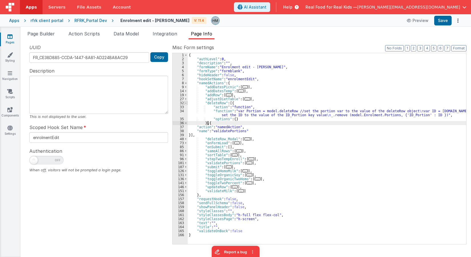
click at [186, 103] on span at bounding box center [185, 103] width 3 height 4
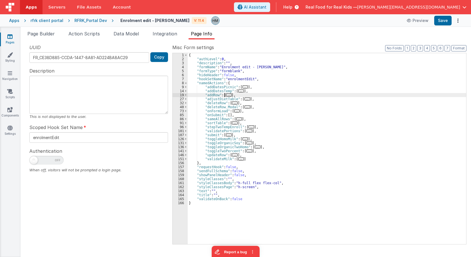
click at [226, 95] on span "..." at bounding box center [229, 94] width 6 height 3
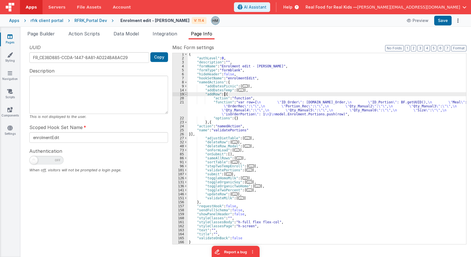
click at [184, 95] on span at bounding box center [185, 94] width 3 height 4
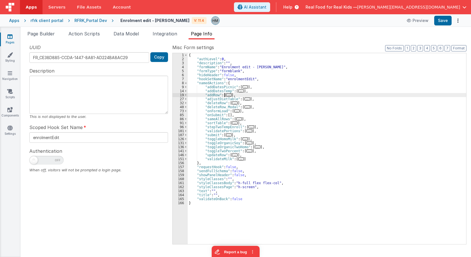
click at [232, 154] on span "..." at bounding box center [235, 154] width 6 height 3
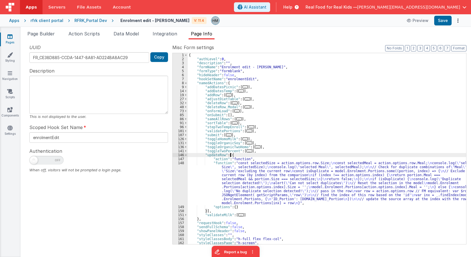
click at [206, 211] on div "{ "authLevel" : 0 , "description" : "" , "formName" : "Enrolment edit - Hassan"…" at bounding box center [327, 152] width 278 height 199
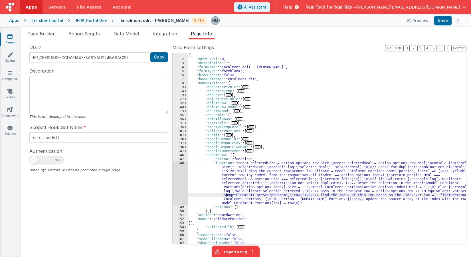
click at [226, 193] on div "{ "authLevel" : 0 , "description" : "" , "formName" : "Enrolment edit - Hassan"…" at bounding box center [327, 152] width 278 height 199
click at [370, 133] on div "{ "authLevel" : 0 , "description" : "" , "formName" : "Enrolment edit - Hassan"…" at bounding box center [327, 152] width 278 height 199
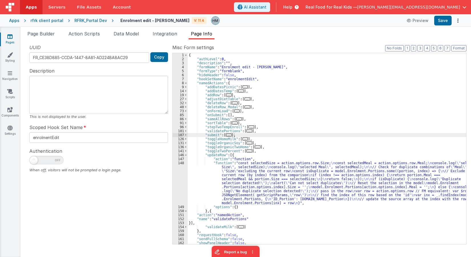
click at [10, 41] on link "Pages" at bounding box center [10, 39] width 21 height 11
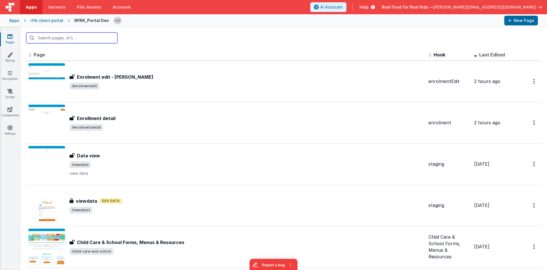
click at [109, 36] on input "text" at bounding box center [71, 37] width 91 height 11
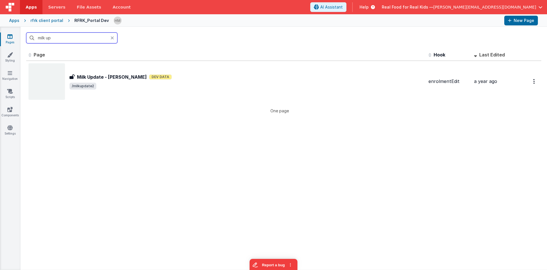
drag, startPoint x: 64, startPoint y: 37, endPoint x: 17, endPoint y: 31, distance: 47.1
click at [26, 32] on input "milk up" at bounding box center [71, 37] width 91 height 11
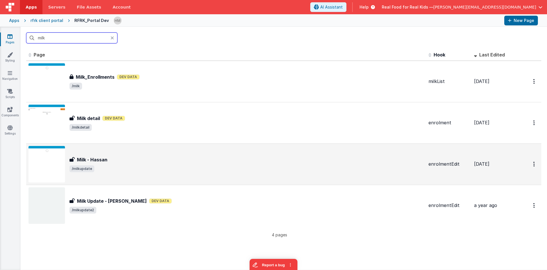
type input "milk"
click at [163, 159] on div "Milk - Hassan" at bounding box center [247, 159] width 355 height 7
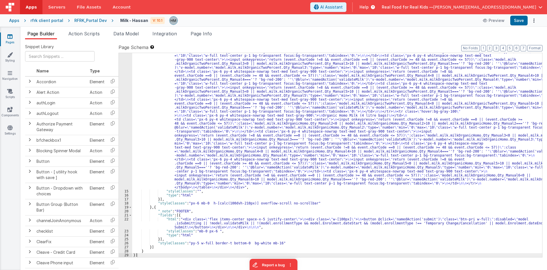
scroll to position [634, 0]
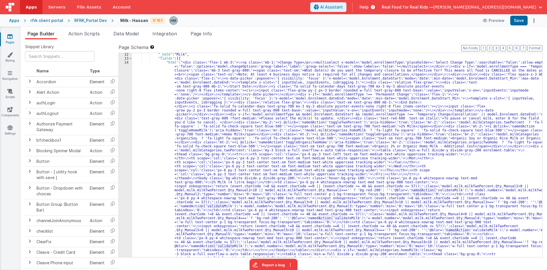
scroll to position [52, 0]
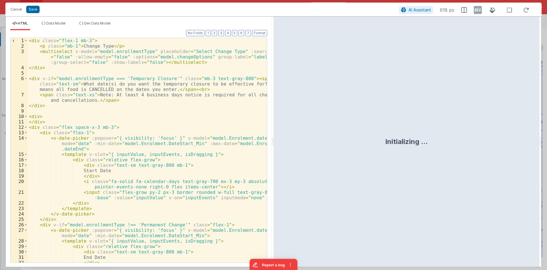
scroll to position [103, 0]
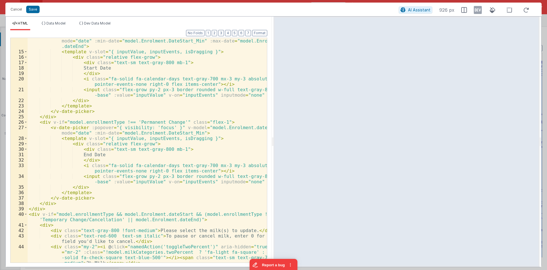
click at [112, 83] on div "< v-date-picker :popover = "{ visibility: 'focus' }" v-model = "model.Enrolment…" at bounding box center [147, 164] width 239 height 263
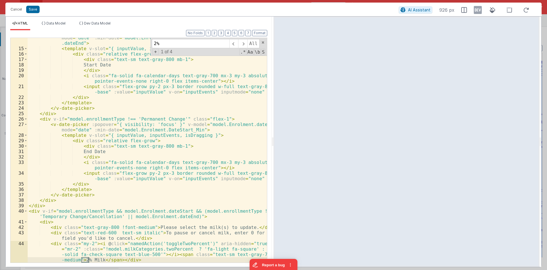
scroll to position [174, 0]
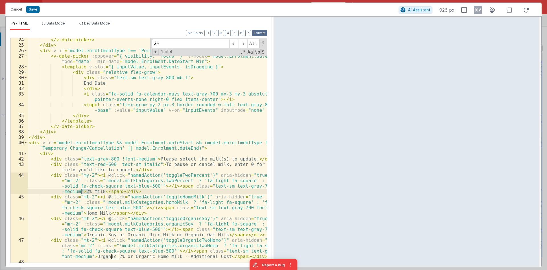
type input "2%"
click at [263, 34] on button "Format" at bounding box center [259, 33] width 15 height 6
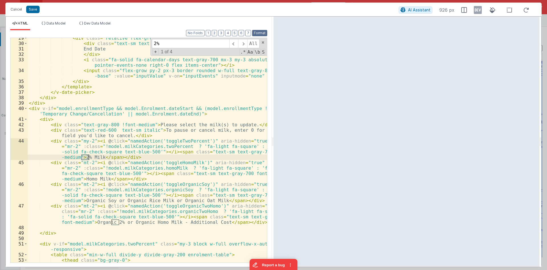
scroll to position [208, 0]
click at [170, 165] on div "< div class = "relative flex-grow" > < div class = "text-sm text-gray-800 mb-1"…" at bounding box center [147, 152] width 239 height 235
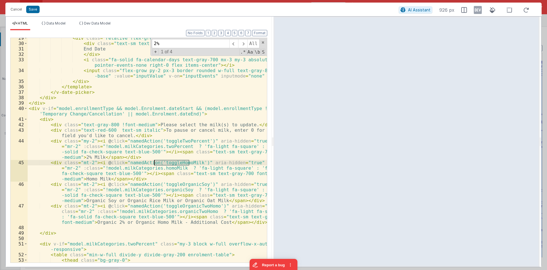
click at [170, 165] on div "< div class = "relative flex-grow" > < div class = "text-sm text-gray-800 mb-1"…" at bounding box center [147, 152] width 239 height 235
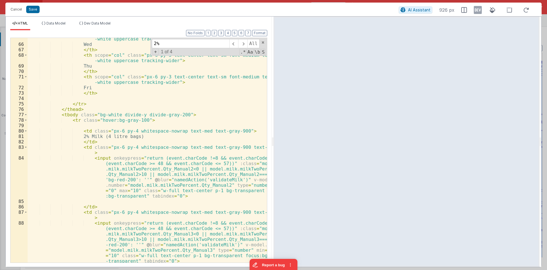
scroll to position [516, 0]
click at [124, 158] on div "< th scope = "col" class = "px-6 py-3 text-center text-sm font-medium text -whi…" at bounding box center [147, 151] width 239 height 241
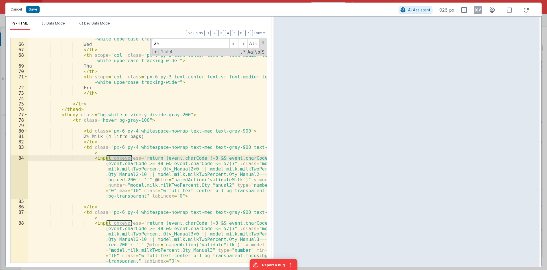
click at [124, 158] on div "< th scope = "col" class = "px-6 py-3 text-center text-sm font-medium text -whi…" at bounding box center [147, 151] width 239 height 241
click at [116, 158] on div "< th scope = "col" class = "px-6 py-3 text-center text-sm font-medium text -whi…" at bounding box center [147, 150] width 239 height 225
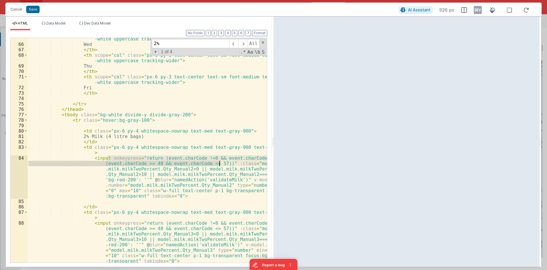
drag, startPoint x: 106, startPoint y: 158, endPoint x: 219, endPoint y: 165, distance: 112.8
click at [219, 165] on div "< th scope = "col" class = "px-6 py-3 text-center text-sm font-medium text -whi…" at bounding box center [147, 151] width 239 height 241
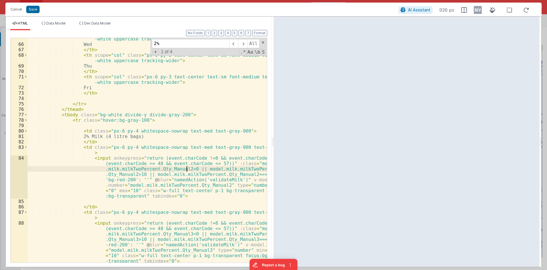
click at [186, 169] on div "< th scope = "col" class = "px-6 py-3 text-center text-sm font-medium text -whi…" at bounding box center [147, 151] width 239 height 241
drag, startPoint x: 139, startPoint y: 173, endPoint x: 252, endPoint y: 174, distance: 112.3
click at [252, 174] on div "< th scope = "col" class = "px-6 py-3 text-center text-sm font-medium text -whi…" at bounding box center [147, 151] width 239 height 241
click at [179, 181] on div "< th scope = "col" class = "px-6 py-3 text-center text-sm font-medium text -whi…" at bounding box center [147, 151] width 239 height 241
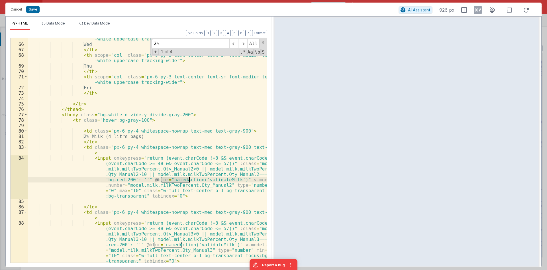
click at [179, 181] on div "< th scope = "col" class = "px-6 py-3 text-center text-sm font-medium text -whi…" at bounding box center [147, 151] width 239 height 241
click at [216, 182] on div "< th scope = "col" class = "px-6 py-3 text-center text-sm font-medium text -whi…" at bounding box center [147, 151] width 239 height 241
click at [215, 180] on div "< th scope = "col" class = "px-6 py-3 text-center text-sm font-medium text -whi…" at bounding box center [147, 151] width 239 height 241
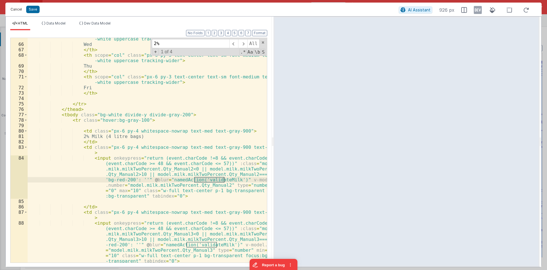
click at [19, 10] on button "Cancel" at bounding box center [16, 9] width 17 height 8
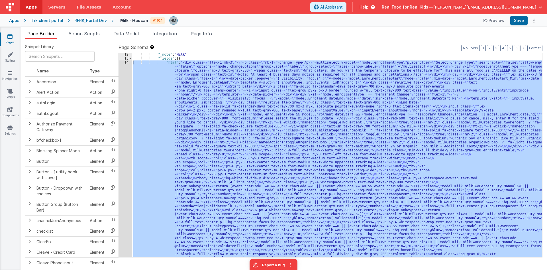
click at [206, 36] on span "Page Info" at bounding box center [201, 34] width 21 height 6
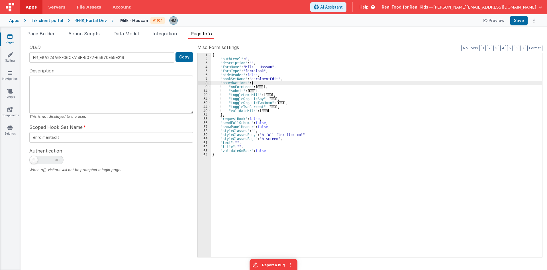
click at [309, 84] on div "{ "authLevel" : 0 , "description" : "" , "formName" : "Milk - Hassan" , "formTy…" at bounding box center [376, 159] width 331 height 212
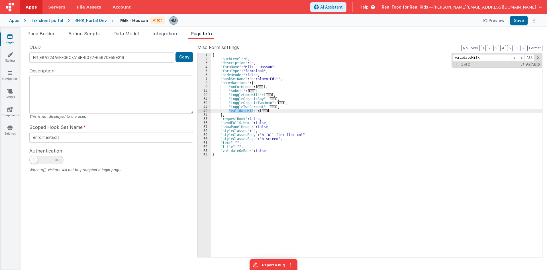
type input "validateMilk"
click at [265, 111] on span "..." at bounding box center [265, 110] width 6 height 3
click at [262, 112] on span "..." at bounding box center [265, 110] width 6 height 3
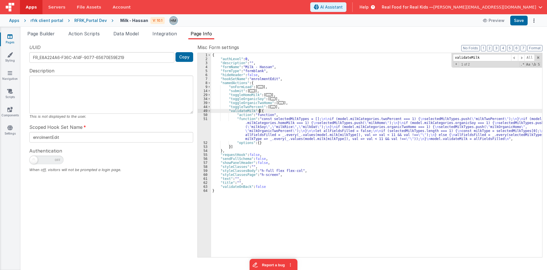
click at [236, 124] on div "{ "authLevel" : 0 , "description" : "" , "formName" : "Milk - Hassan" , "formTy…" at bounding box center [376, 159] width 331 height 212
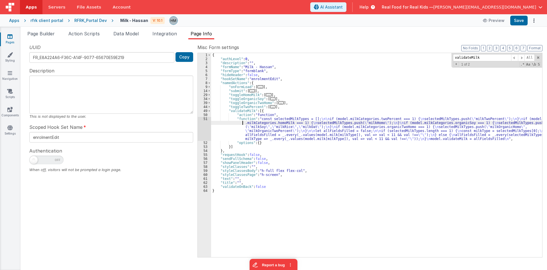
click at [205, 120] on div "51" at bounding box center [204, 129] width 13 height 24
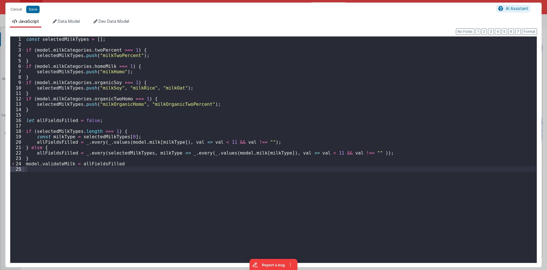
click at [69, 37] on div "const selectedMilkTypes = [ ] ; if ( model . milkCategories . twoPercent === 1 …" at bounding box center [281, 154] width 512 height 237
click at [12, 10] on button "Cancel" at bounding box center [16, 9] width 17 height 8
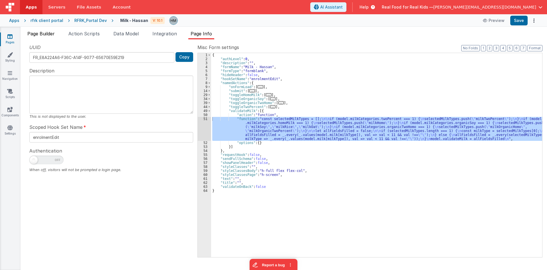
click at [46, 33] on span "Page Builder" at bounding box center [40, 34] width 27 height 6
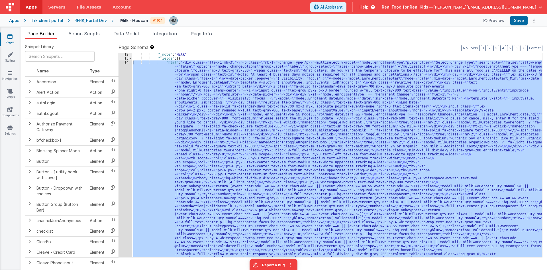
scroll to position [18, 0]
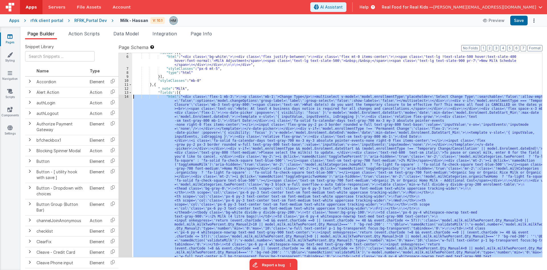
click at [161, 101] on div ""fields" : [{ "html" : "<div class= \" bg-white \" > \n <div class= \" flex jus…" at bounding box center [337, 155] width 410 height 204
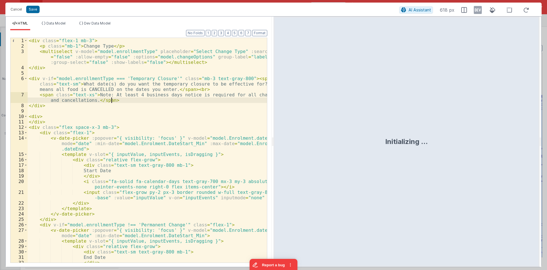
click at [127, 98] on div "< div class = "flex-1 mb-3" > < p class = "mb-1" > Change Type </ p > < multise…" at bounding box center [147, 158] width 239 height 241
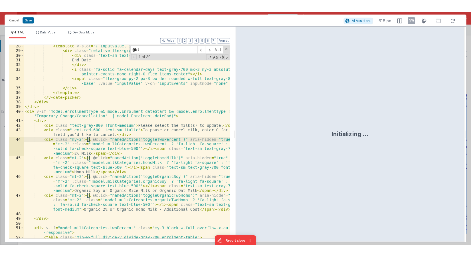
scroll to position [548, 0]
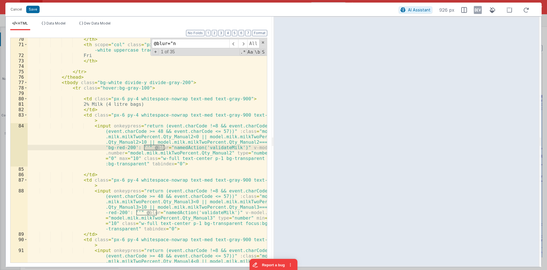
type input "@blur="n"
click at [156, 149] on div "</ th > < th scope = "col" class = "px-6 py-3 text-center text-sm font-medium t…" at bounding box center [147, 150] width 239 height 225
drag, startPoint x: 145, startPoint y: 146, endPoint x: 231, endPoint y: 148, distance: 86.4
click at [231, 148] on div "</ th > < th scope = "col" class = "px-6 py-3 text-center text-sm font-medium t…" at bounding box center [147, 172] width 239 height 273
click at [13, 10] on button "Cancel" at bounding box center [16, 9] width 17 height 8
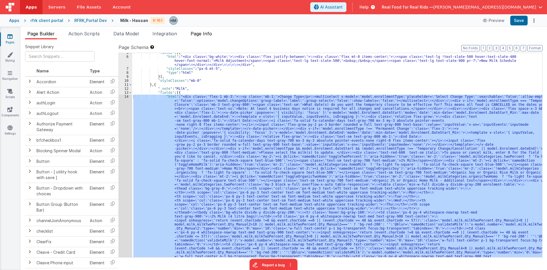
click at [207, 34] on span "Page Info" at bounding box center [201, 34] width 21 height 6
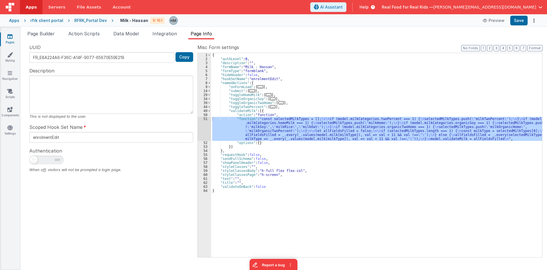
click at [223, 122] on div "{ "authLevel" : 0 , "description" : "" , "formName" : "Milk - Hassan" , "formTy…" at bounding box center [376, 155] width 331 height 204
click at [202, 118] on div "51" at bounding box center [204, 129] width 13 height 24
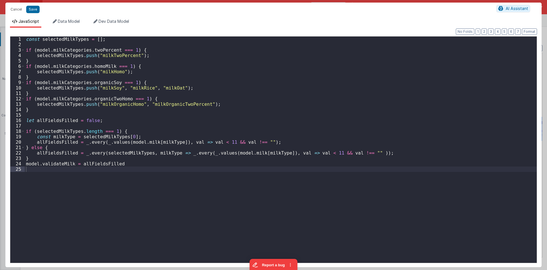
click at [202, 117] on div "const selectedMilkTypes = [ ] ; if ( model . milkCategories . twoPercent === 1 …" at bounding box center [281, 154] width 512 height 237
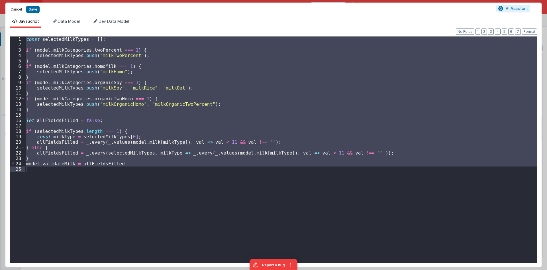
click at [14, 9] on button "Cancel" at bounding box center [16, 9] width 17 height 8
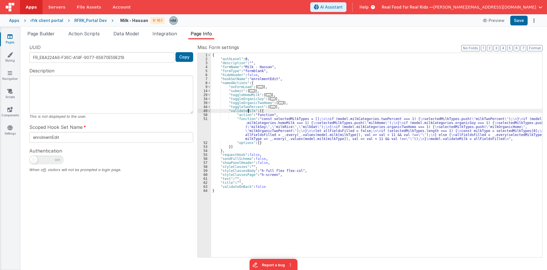
click at [248, 111] on div "{ "authLevel" : 0 , "description" : "" , "formName" : "Milk - Hassan" , "formTy…" at bounding box center [376, 159] width 331 height 212
click at [215, 126] on div "{ "authLevel" : 0 , "description" : "" , "formName" : "Milk - Hassan" , "formTy…" at bounding box center [376, 159] width 331 height 212
click at [202, 118] on div "51" at bounding box center [204, 129] width 13 height 24
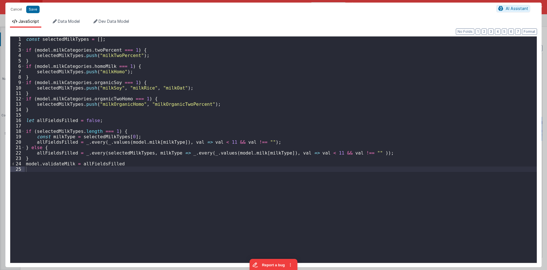
click at [63, 39] on div "const selectedMilkTypes = [ ] ; if ( model . milkCategories . twoPercent === 1 …" at bounding box center [281, 154] width 512 height 237
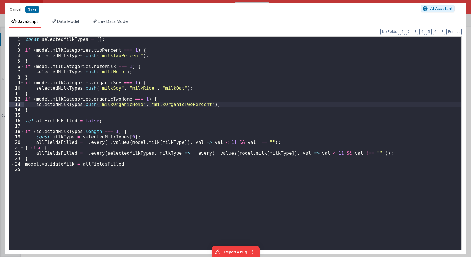
click at [191, 105] on div "const selectedMilkTypes = [ ] ; if ( model . milkCategories . twoPercent === 1 …" at bounding box center [242, 148] width 437 height 224
